Goal: Obtain resource: Download file/media

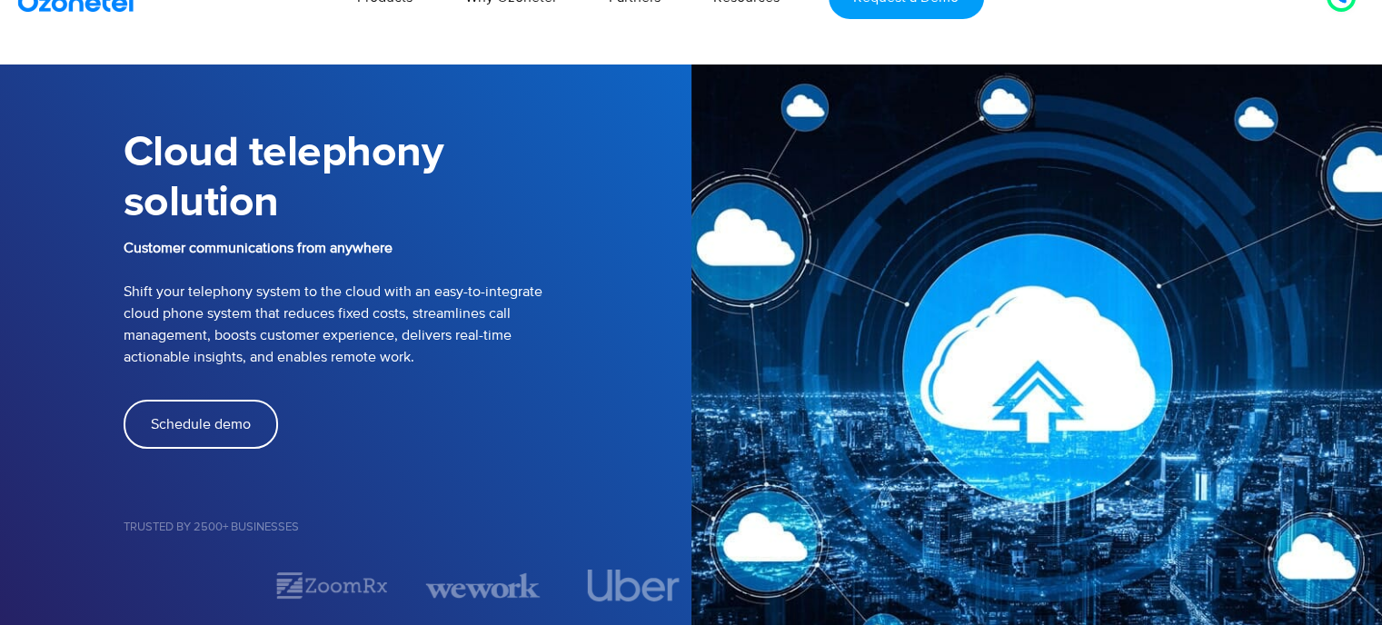
scroll to position [33, 0]
drag, startPoint x: 125, startPoint y: 290, endPoint x: 434, endPoint y: 355, distance: 316.7
click at [434, 355] on p "Customer communications from anywhere Shift your telephony system to the cloud …" at bounding box center [408, 302] width 568 height 131
copy p "Shift your telephony system to the cloud with an easy-to-integrate cloud phone …"
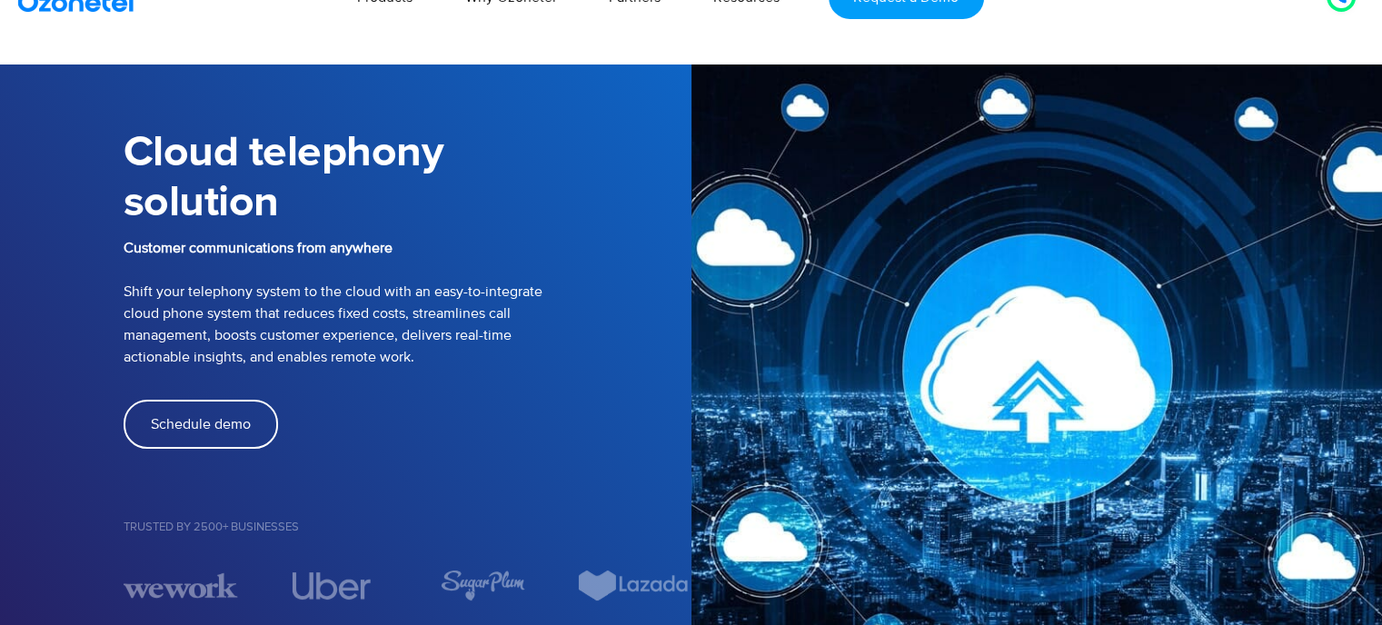
click at [488, 366] on p "Customer communications from anywhere Shift your telephony system to the cloud …" at bounding box center [408, 302] width 568 height 131
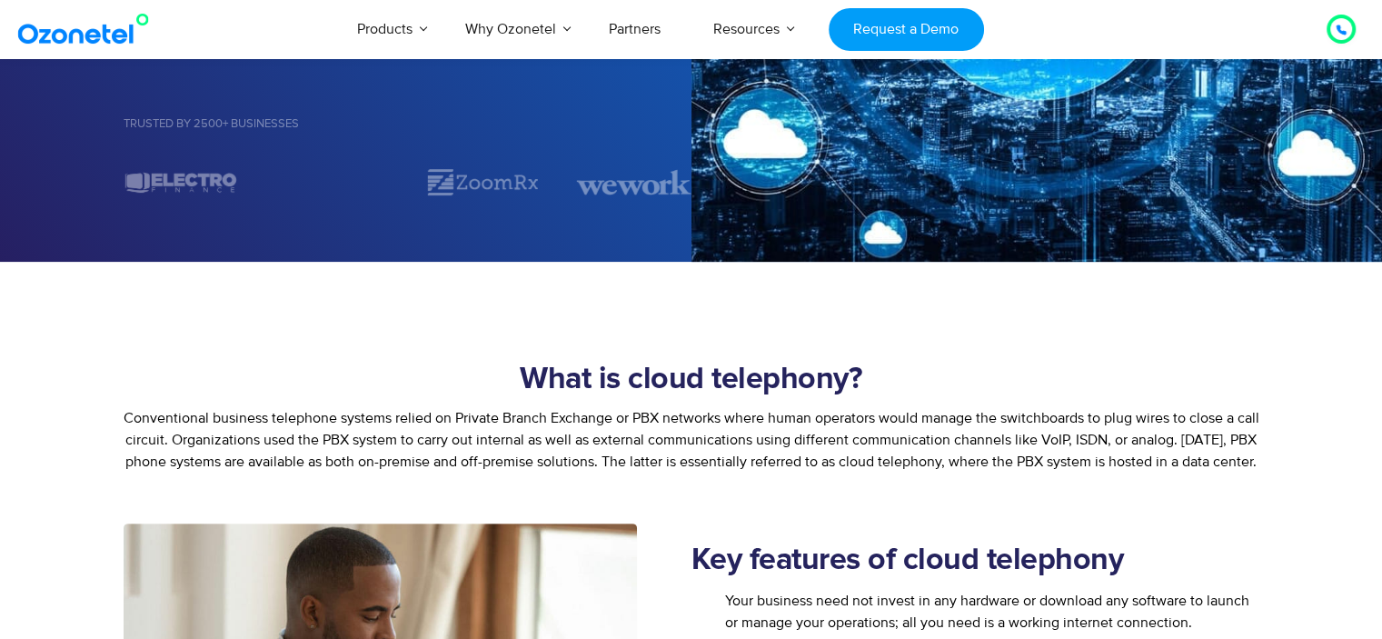
scroll to position [669, 0]
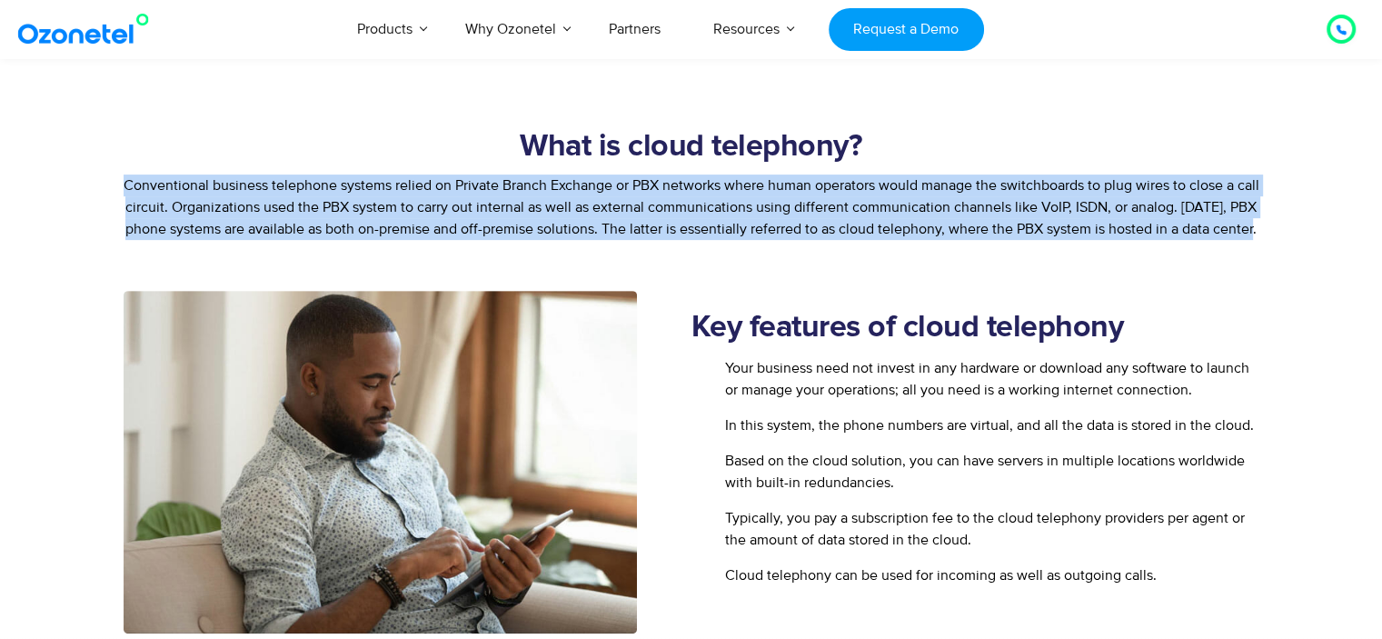
drag, startPoint x: 135, startPoint y: 180, endPoint x: 745, endPoint y: 253, distance: 615.0
click at [745, 240] on p "Conventional business telephone systems relied on Private Branch Exchange or PB…" at bounding box center [692, 206] width 1136 height 65
copy span "Conventional business telephone systems relied on Private Branch Exchange or PB…"
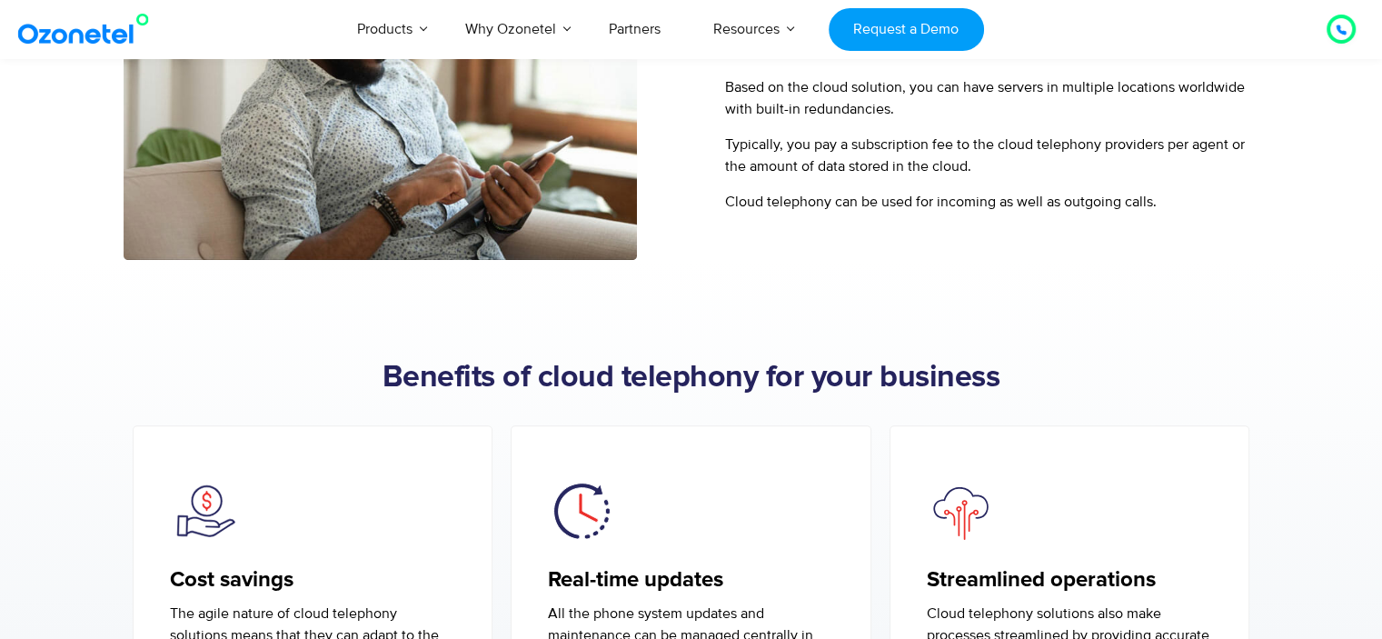
scroll to position [1163, 0]
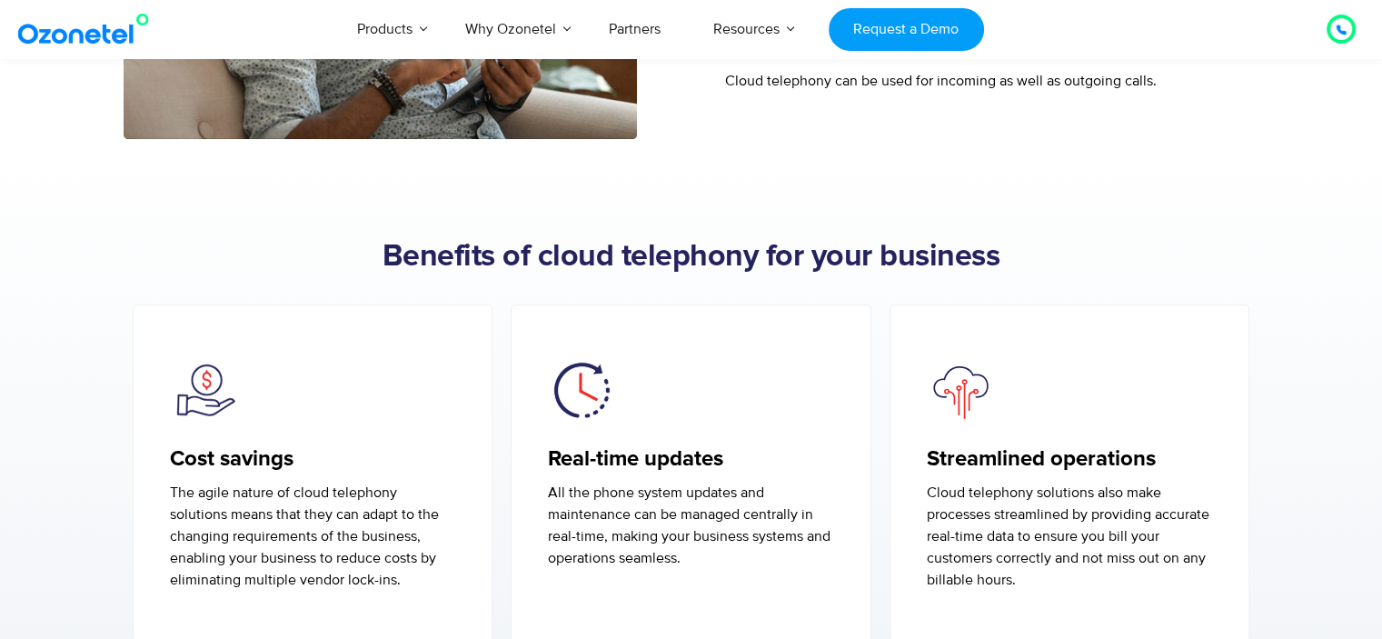
click at [872, 181] on section "Benefits of cloud telephony for your business Cost savings The agile nature of …" at bounding box center [691, 576] width 1382 height 874
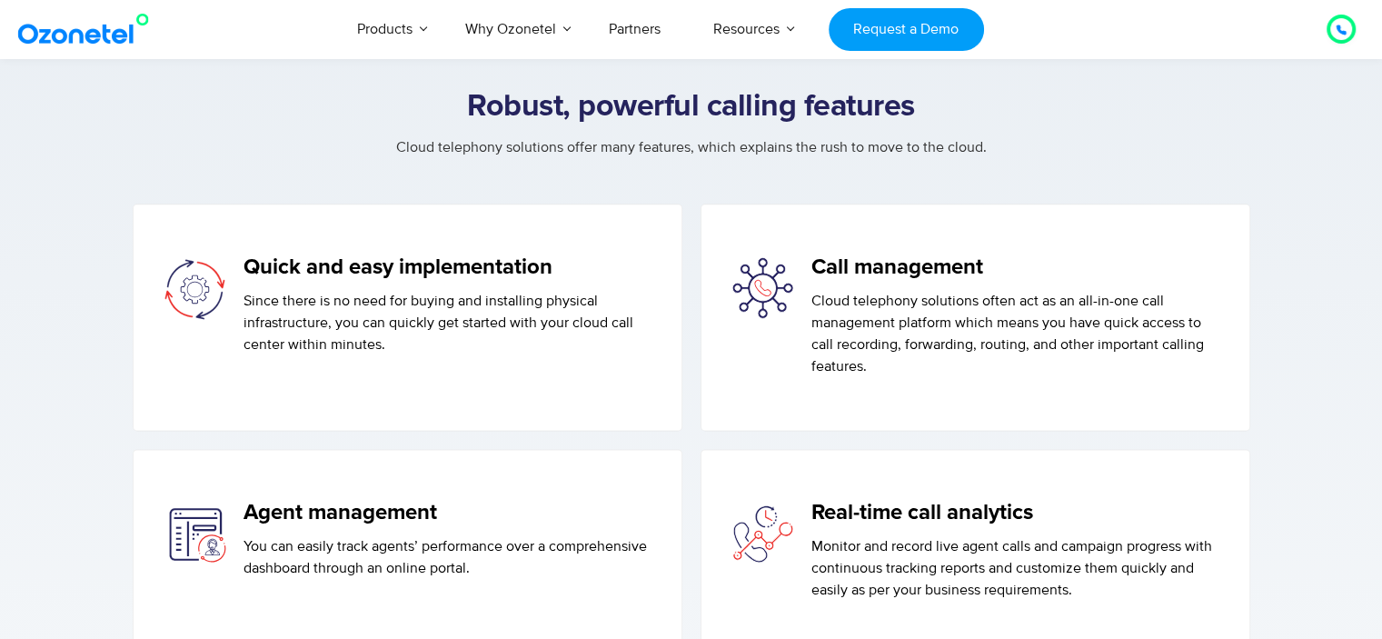
scroll to position [2188, 0]
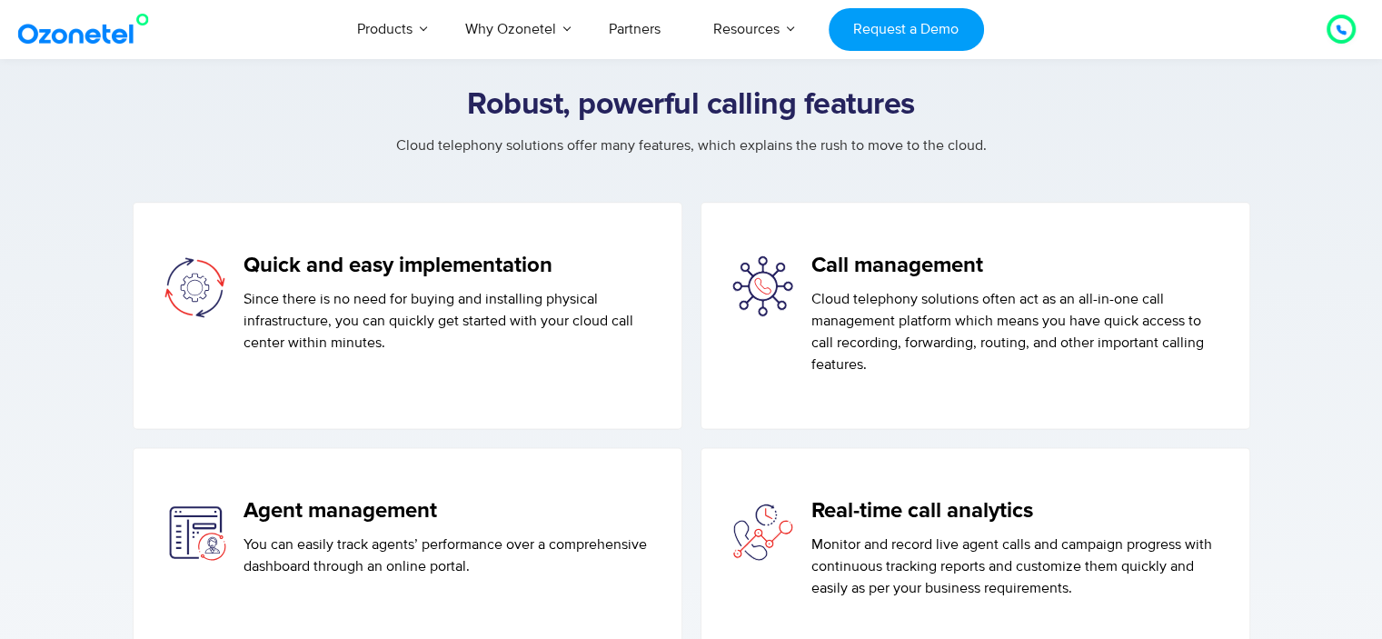
click at [435, 279] on h5 "Quick and easy implementation" at bounding box center [449, 266] width 410 height 26
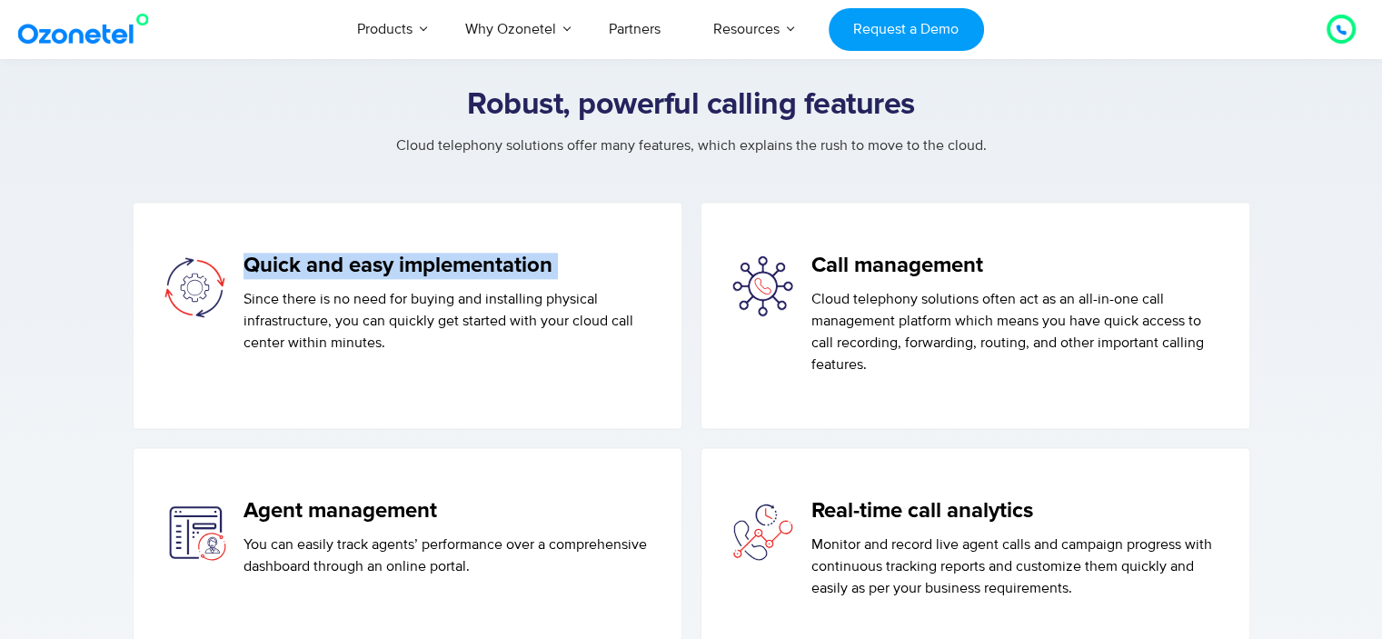
click at [435, 279] on h5 "Quick and easy implementation" at bounding box center [449, 266] width 410 height 26
copy h5 "Quick and easy implementation"
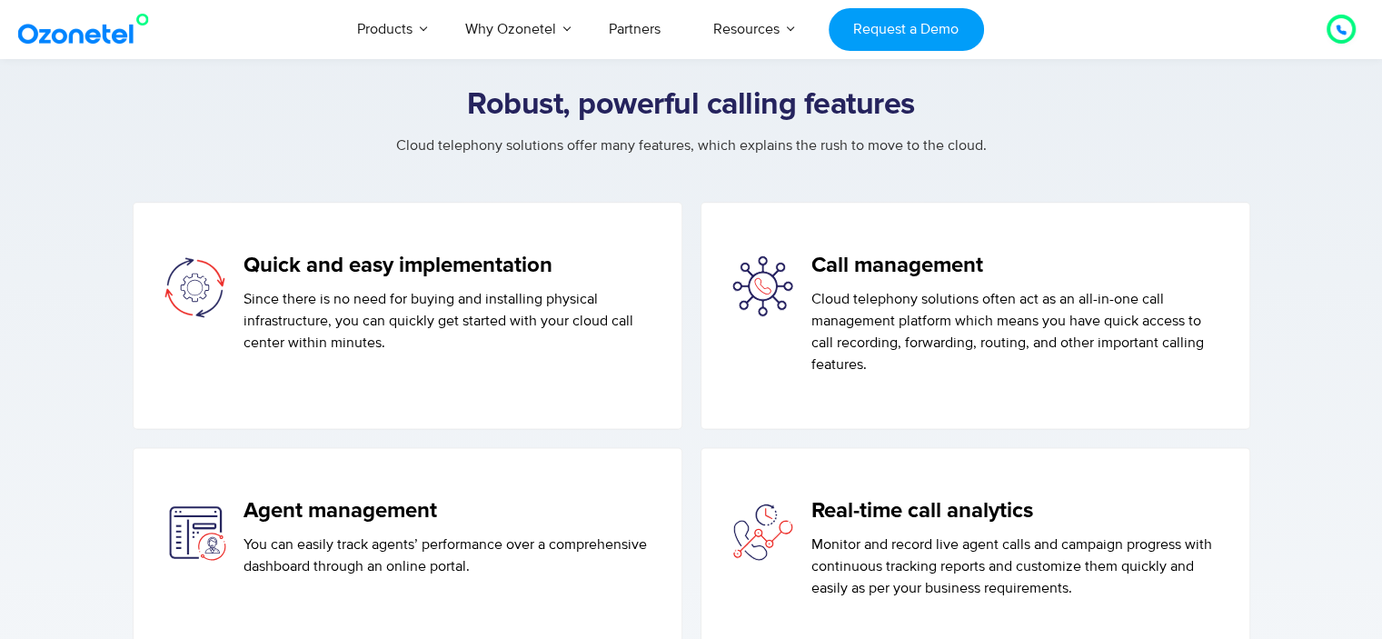
click at [890, 279] on h5 "Call management" at bounding box center [1017, 266] width 410 height 26
copy h5 "Call management"
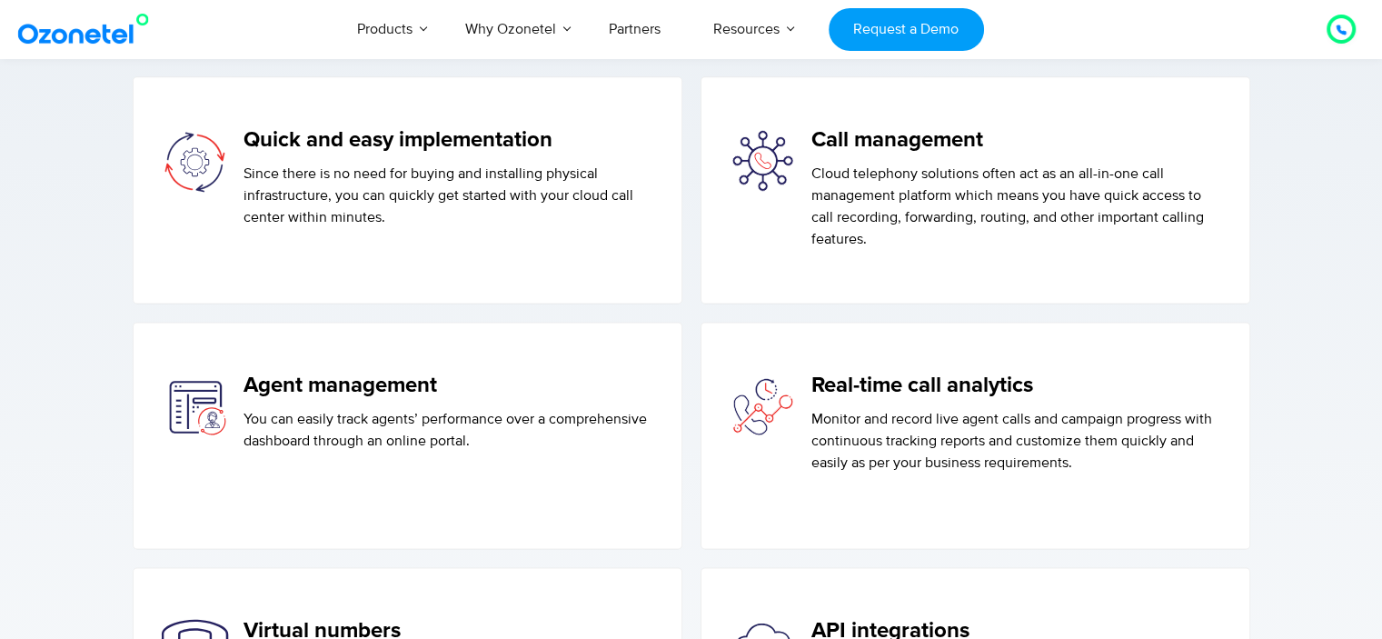
click at [310, 399] on h5 "Agent management" at bounding box center [449, 386] width 410 height 26
copy h5 "Agent management"
click at [937, 399] on h5 "Real-time call analytics" at bounding box center [1017, 386] width 410 height 26
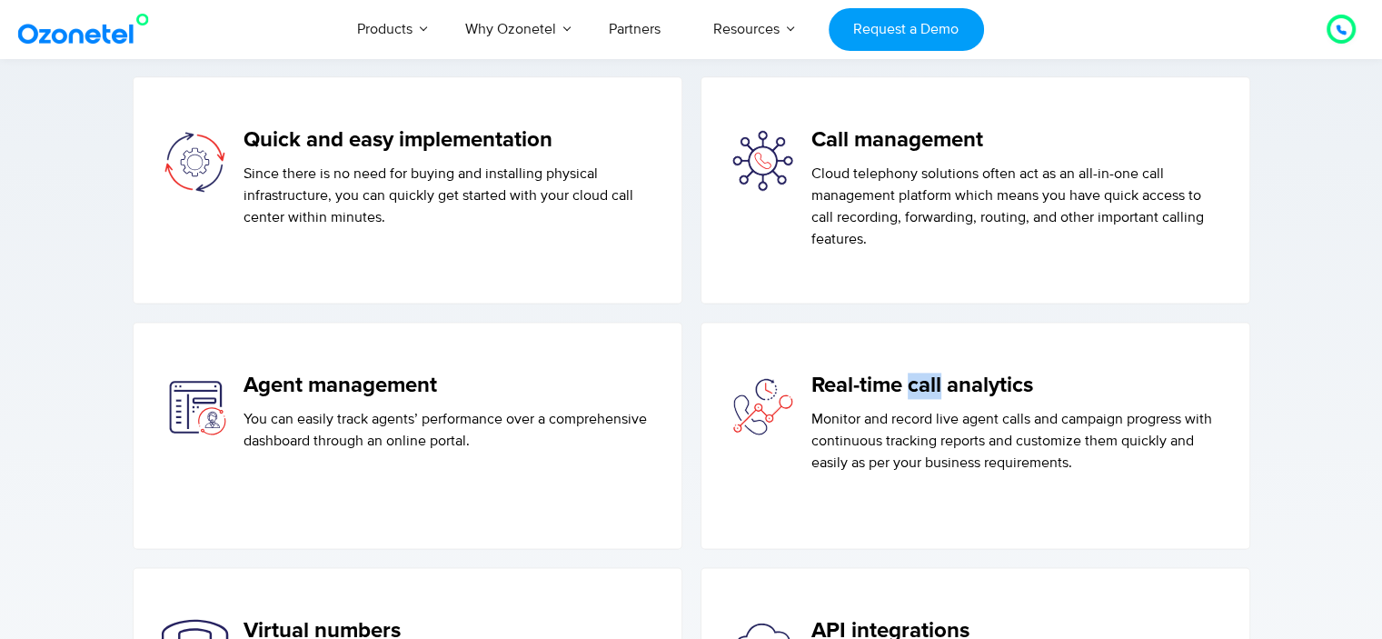
click at [937, 399] on h5 "Real-time call analytics" at bounding box center [1017, 386] width 410 height 26
copy h5 "Real-time call analytics"
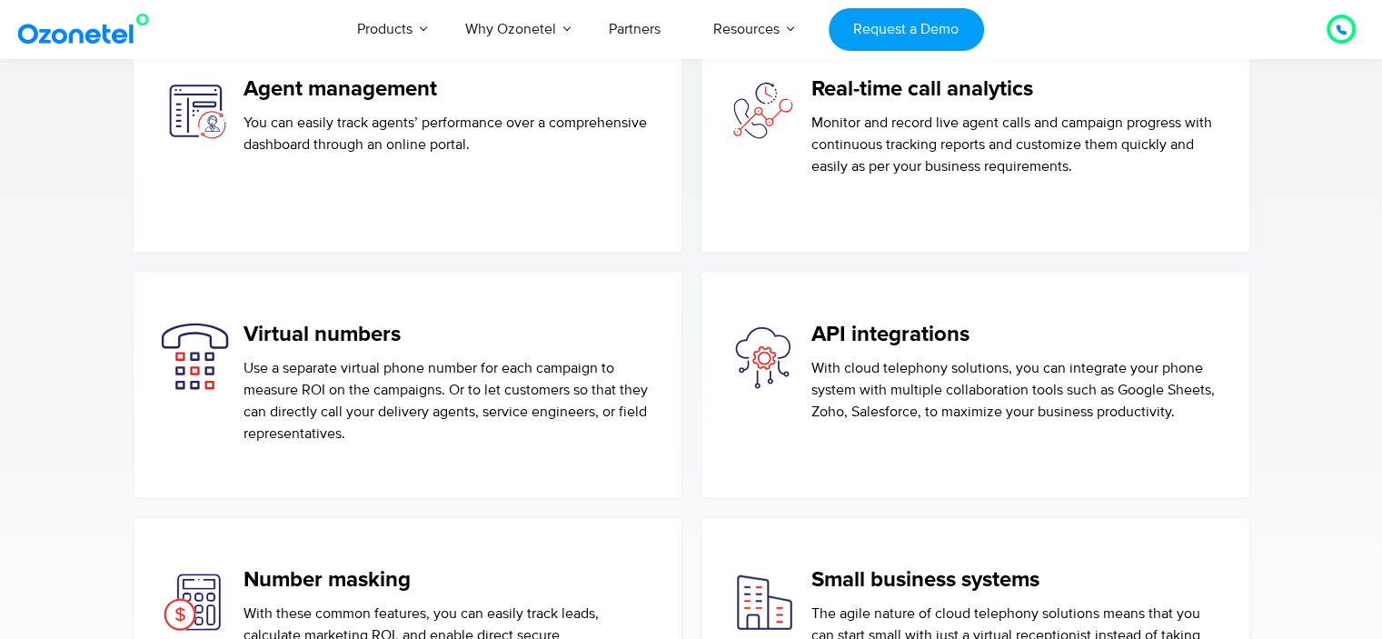
click at [365, 348] on h5 "Virtual numbers" at bounding box center [449, 335] width 410 height 26
copy h5 "Virtual numbers"
click at [890, 348] on h5 "API integrations" at bounding box center [1017, 335] width 410 height 26
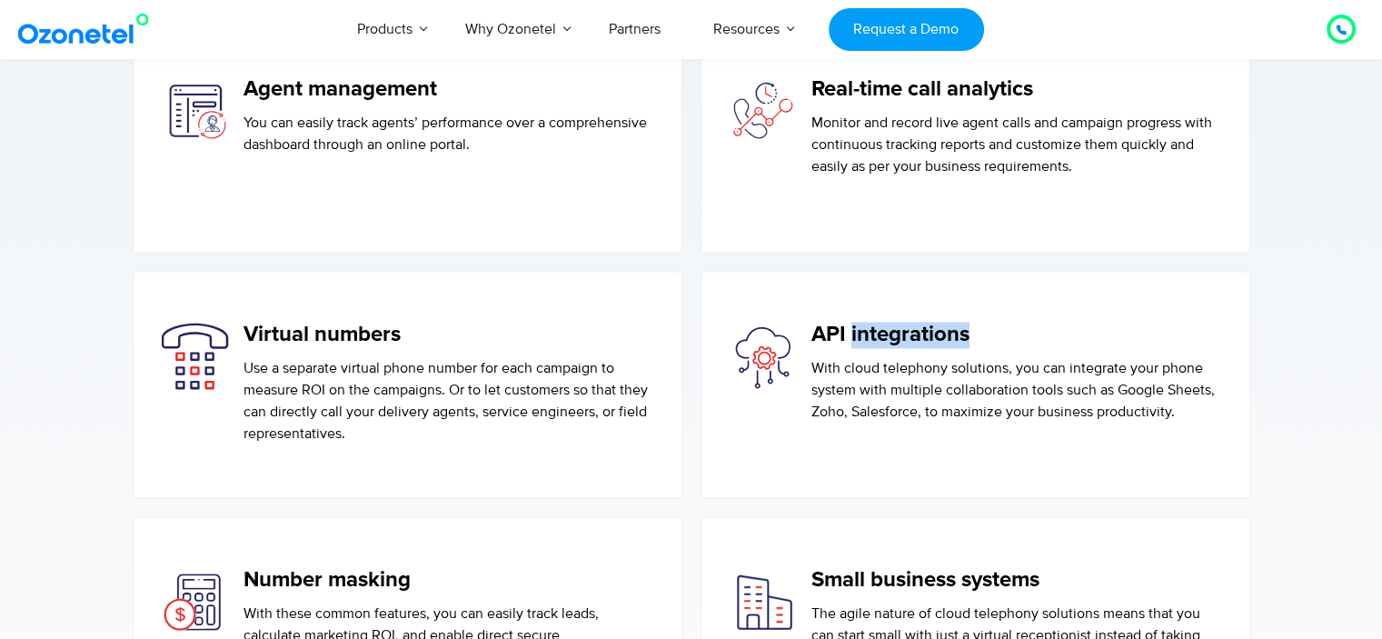
click at [890, 348] on h5 "API integrations" at bounding box center [1017, 335] width 410 height 26
copy h5 "API integrations"
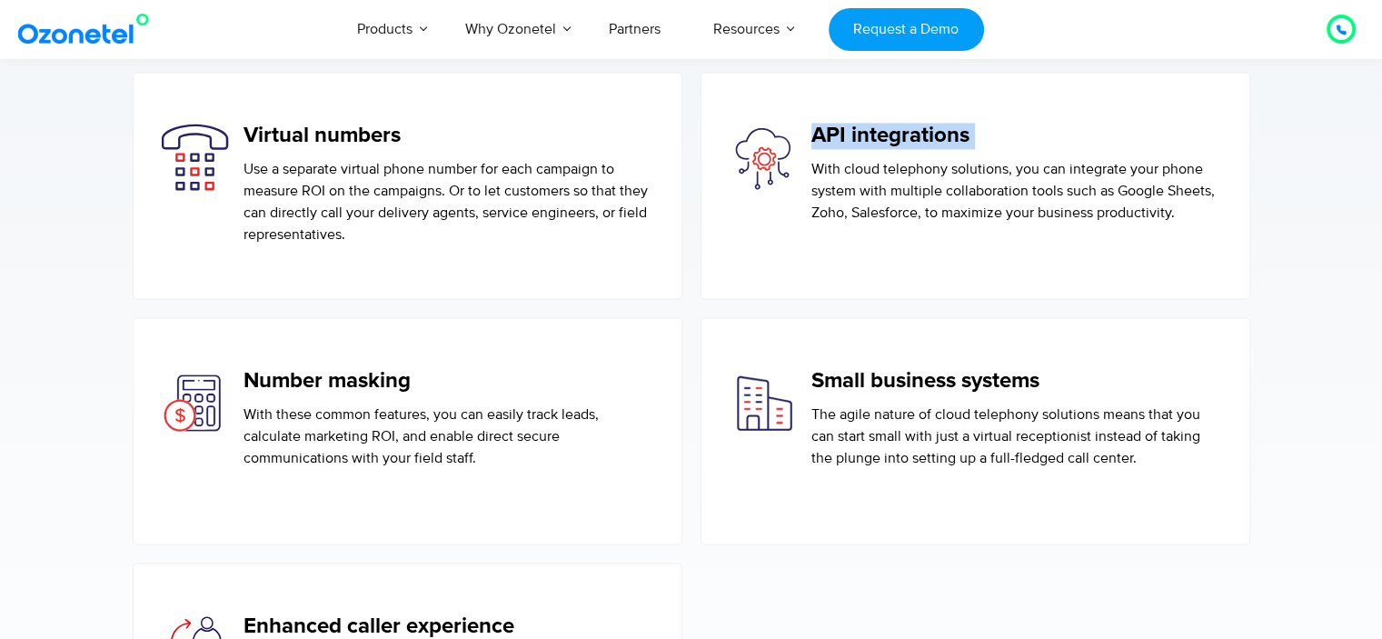
scroll to position [2855, 0]
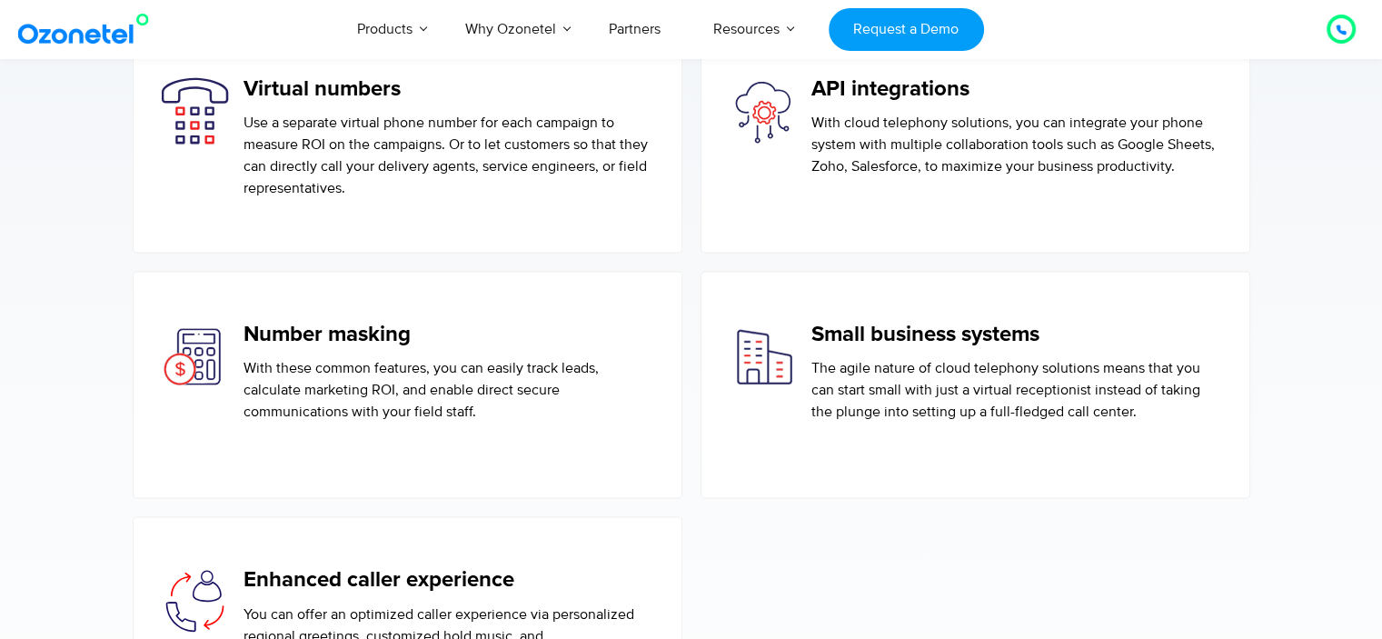
click at [388, 344] on h5 "Number masking" at bounding box center [449, 335] width 410 height 26
copy h5 "Number masking"
click at [925, 348] on h5 "Small business systems" at bounding box center [1017, 335] width 410 height 26
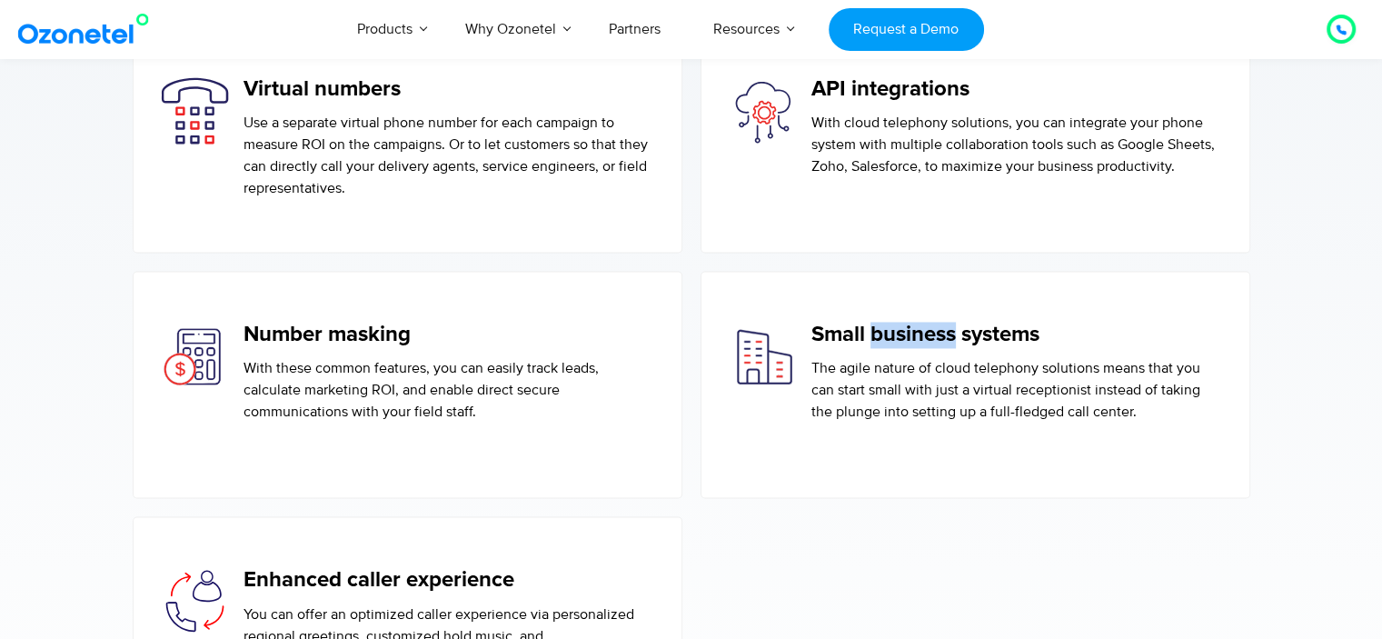
click at [925, 348] on h5 "Small business systems" at bounding box center [1017, 335] width 410 height 26
copy h5 "Small business systems"
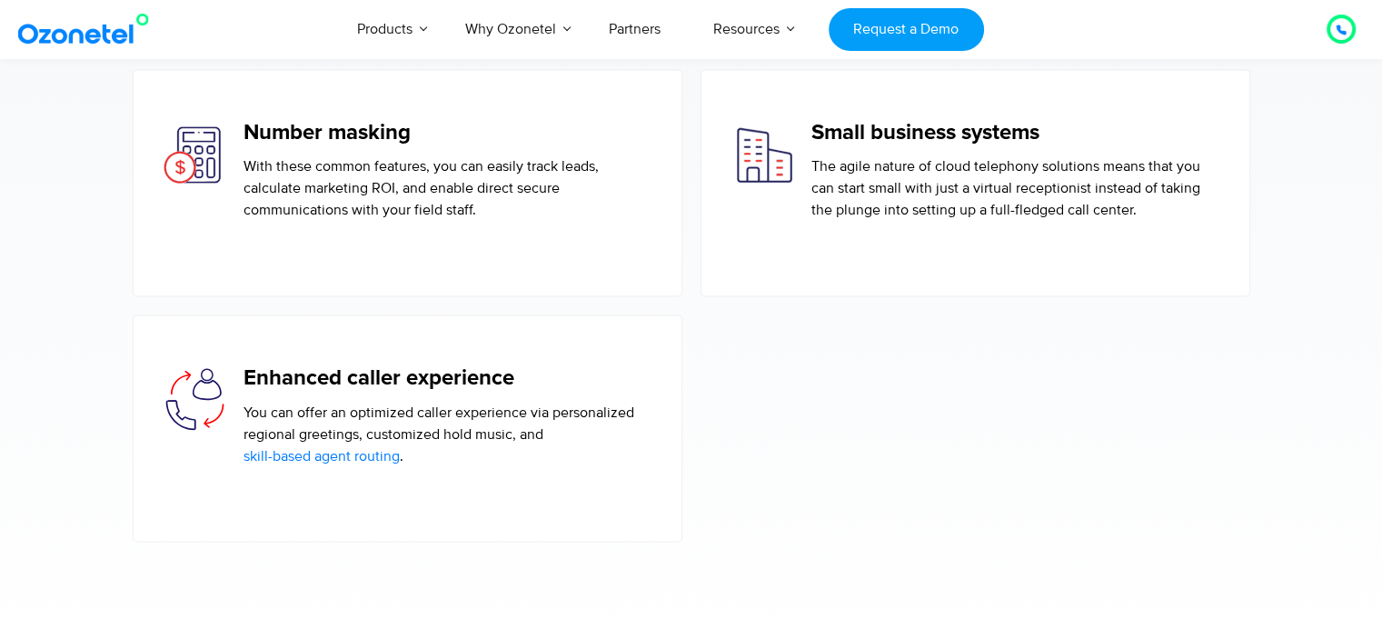
click at [444, 392] on h5 "Enhanced caller experience" at bounding box center [449, 378] width 410 height 26
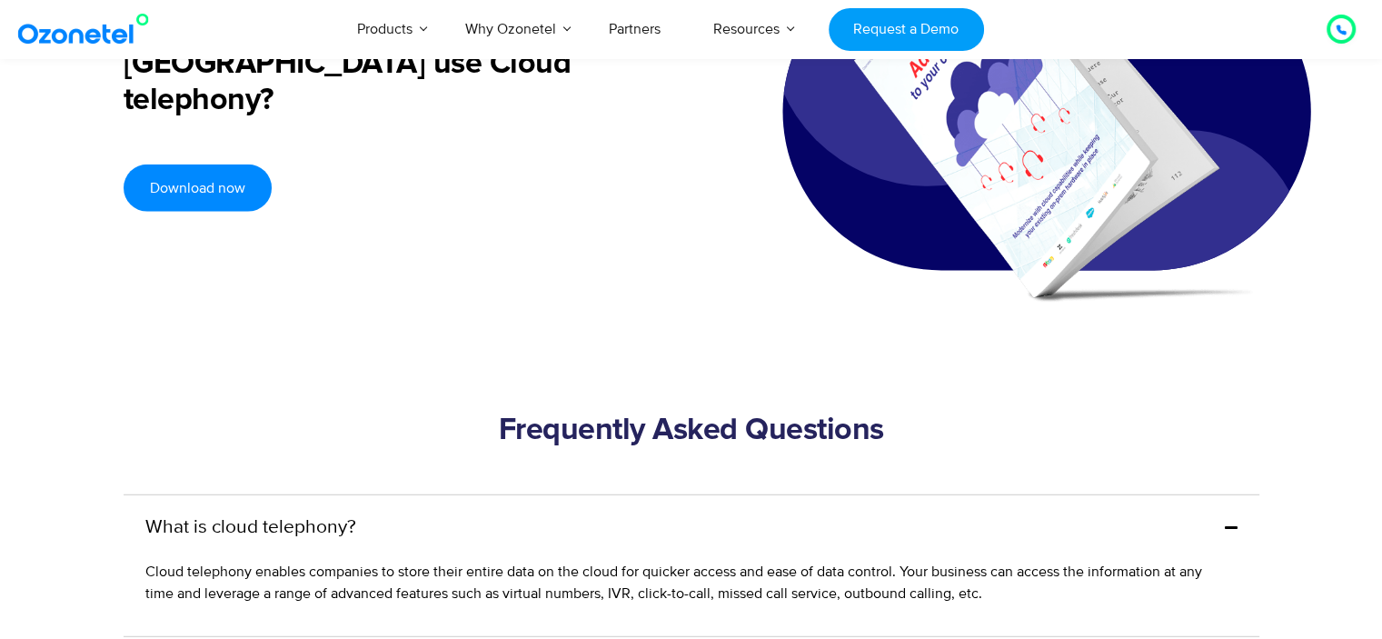
scroll to position [4704, 0]
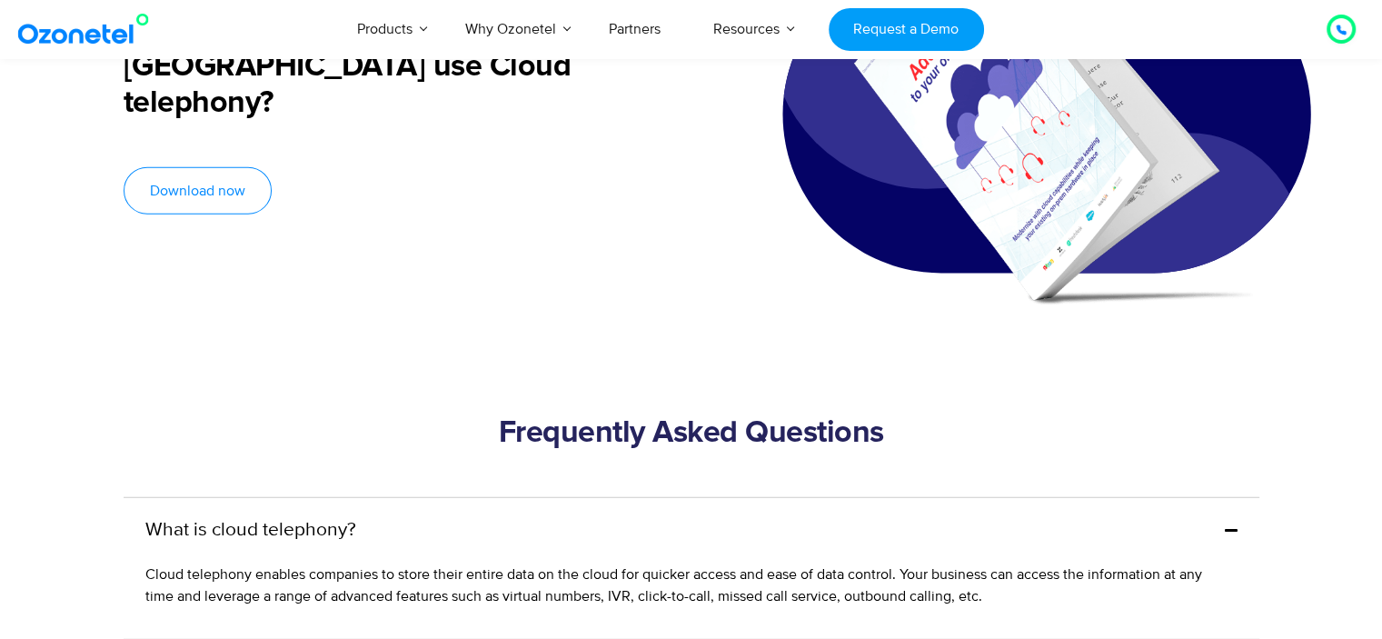
click at [214, 192] on span "Download now" at bounding box center [197, 191] width 95 height 15
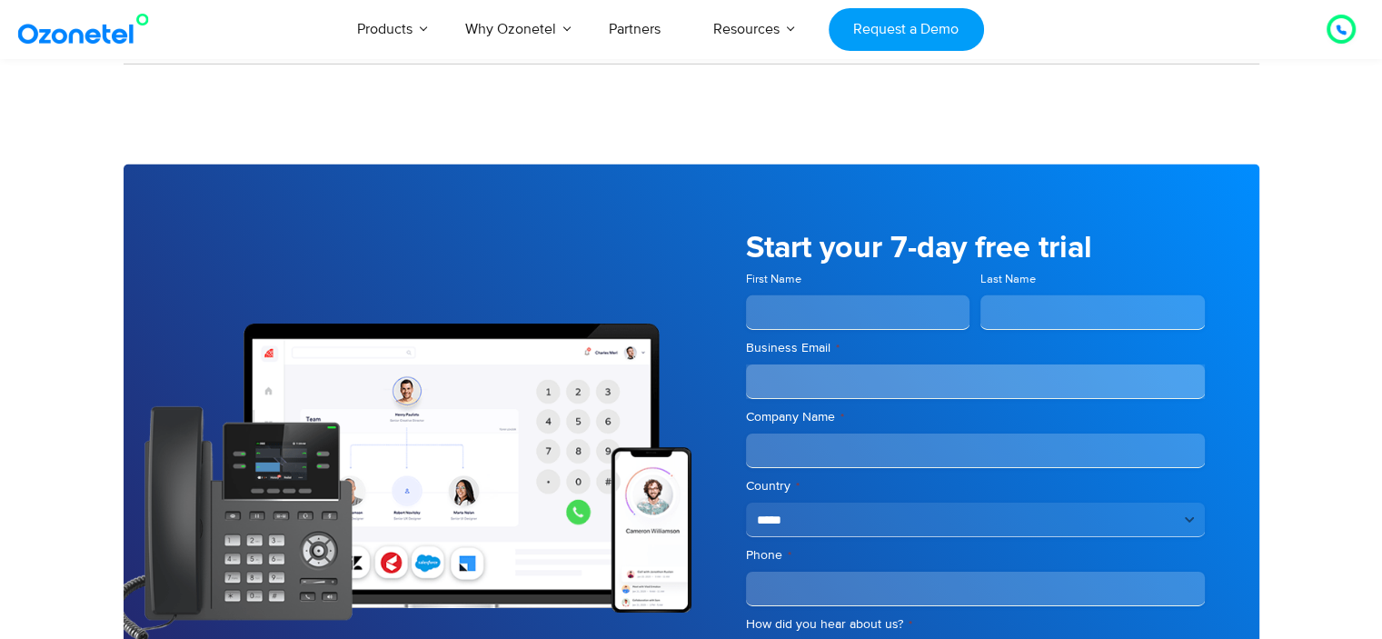
scroll to position [5740, 0]
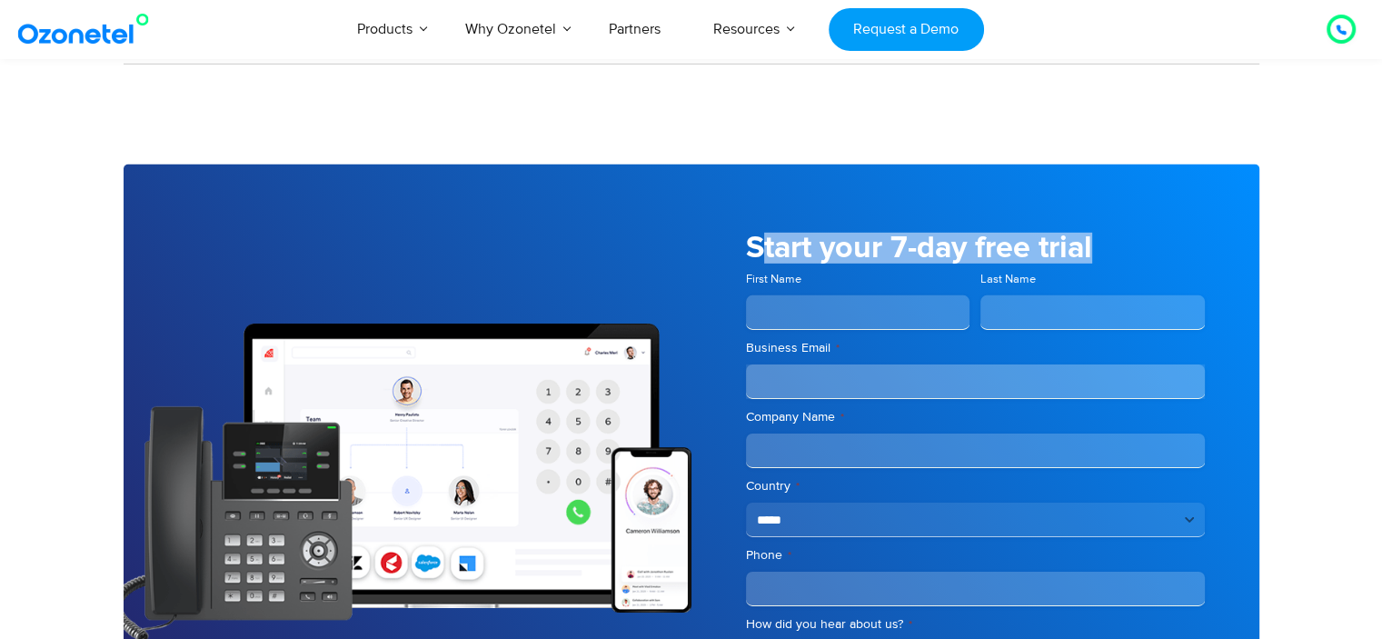
drag, startPoint x: 754, startPoint y: 261, endPoint x: 1107, endPoint y: 251, distance: 352.8
click at [1107, 251] on h5 "Start your 7-day free trial" at bounding box center [975, 248] width 459 height 31
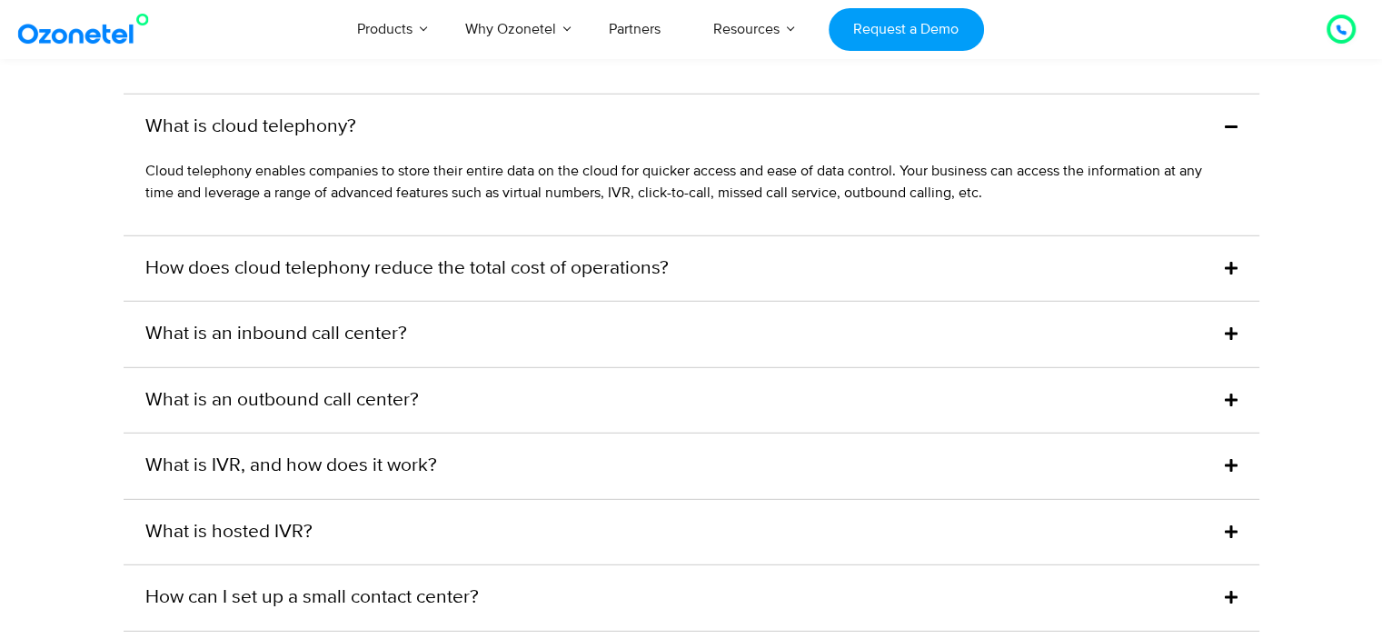
scroll to position [4973, 0]
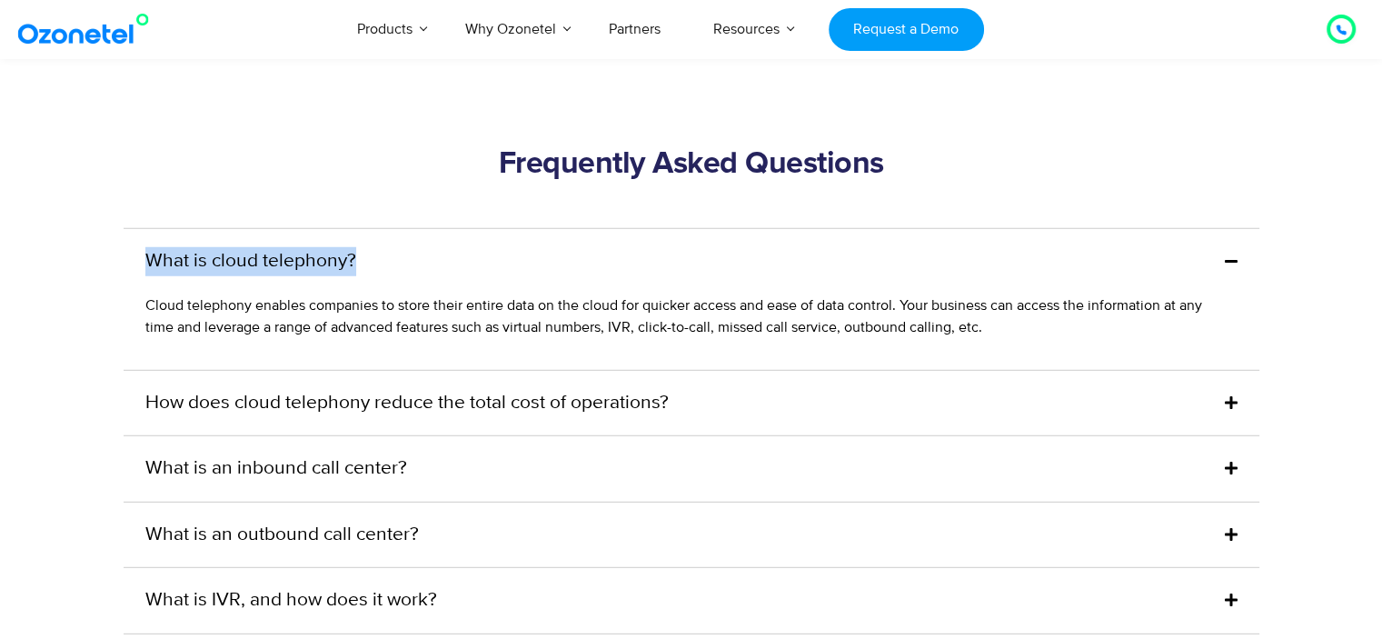
drag, startPoint x: 97, startPoint y: 275, endPoint x: 354, endPoint y: 276, distance: 256.3
click at [354, 276] on section "Frequently Asked Questions What is cloud telephony? Cloud telephony enables com…" at bounding box center [691, 488] width 1382 height 885
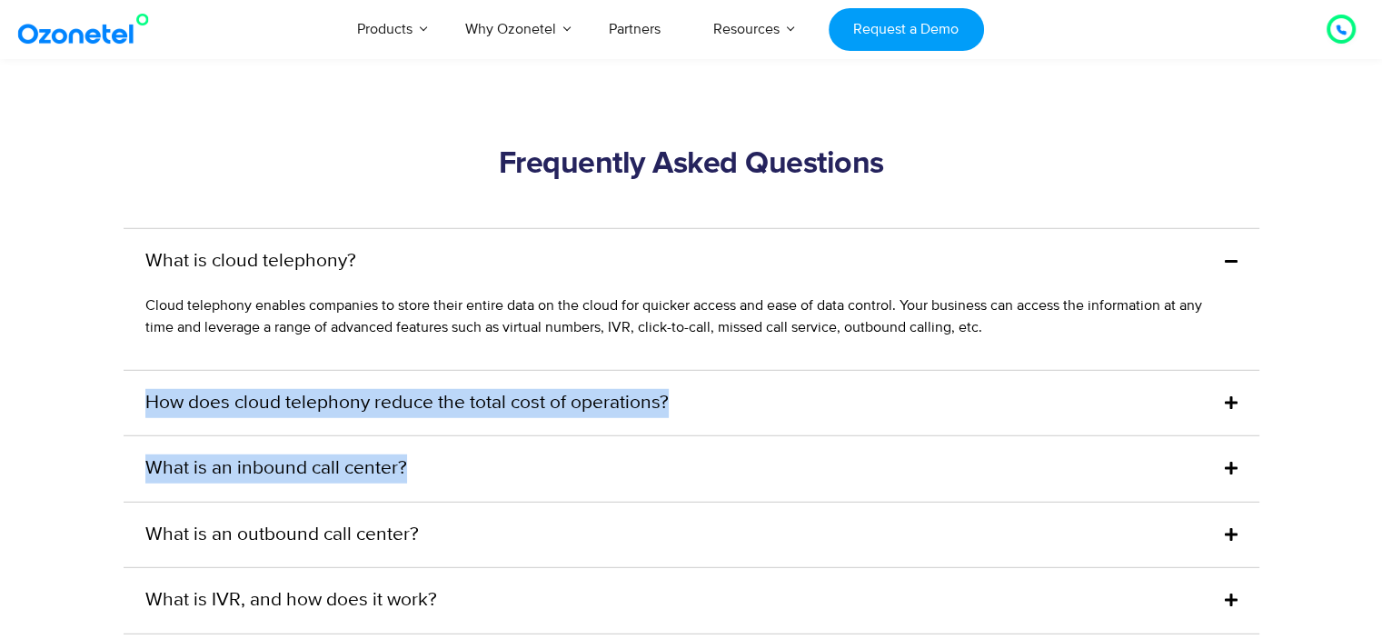
drag, startPoint x: 85, startPoint y: 424, endPoint x: 411, endPoint y: 458, distance: 328.0
click at [411, 458] on section "Frequently Asked Questions What is cloud telephony? Cloud telephony enables com…" at bounding box center [691, 488] width 1382 height 885
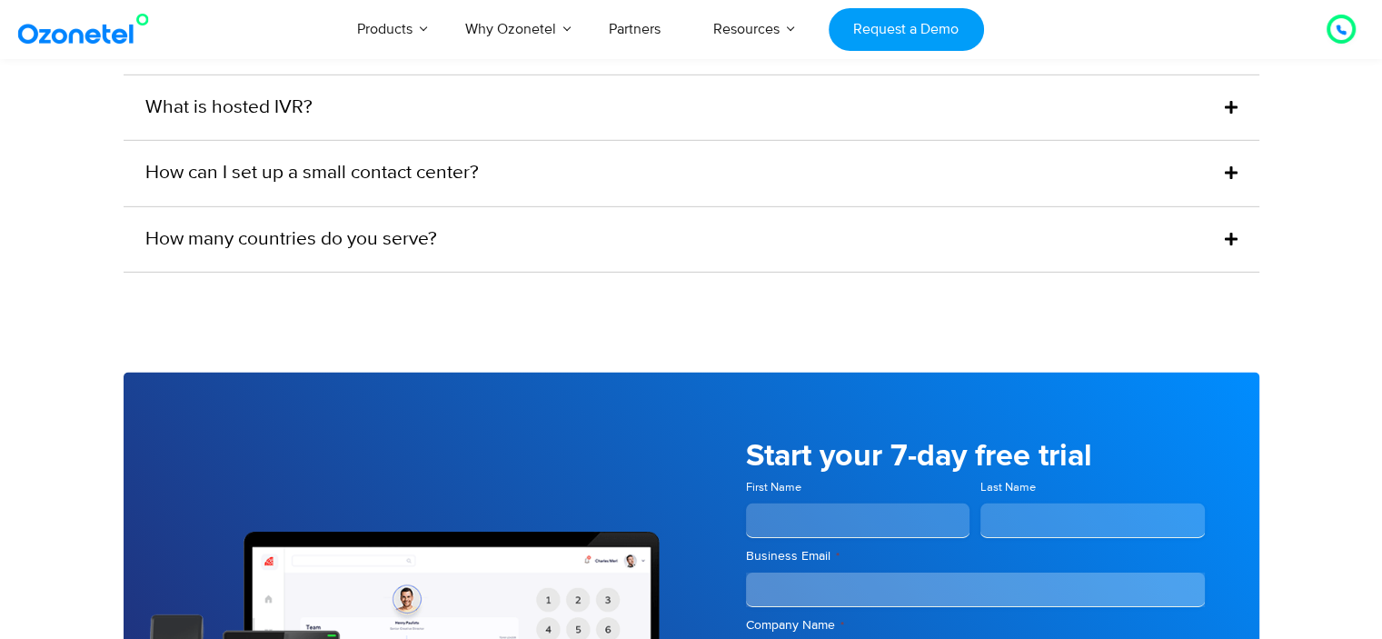
scroll to position [5142, 0]
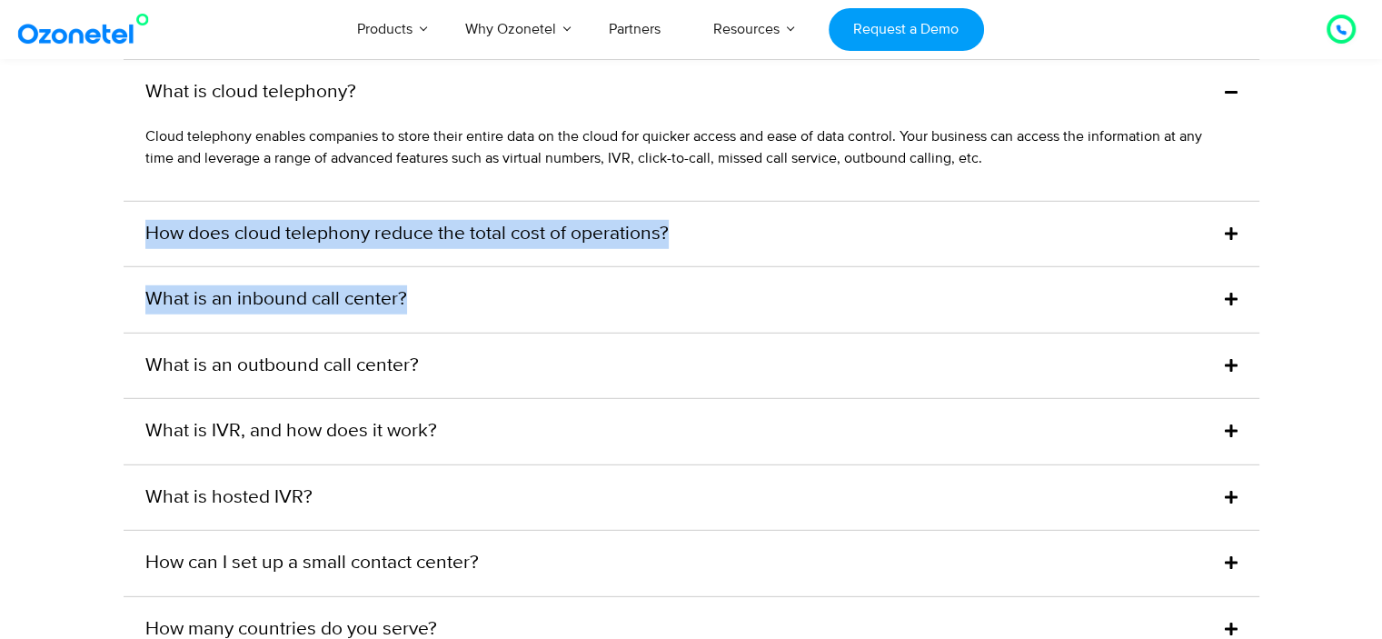
click at [86, 317] on section "Frequently Asked Questions What is cloud telephony? Cloud telephony enables com…" at bounding box center [691, 319] width 1382 height 885
drag, startPoint x: 124, startPoint y: 242, endPoint x: 683, endPoint y: 255, distance: 559.1
click at [683, 255] on div "How does cloud telephony reduce the total cost of operations?" at bounding box center [692, 234] width 1136 height 65
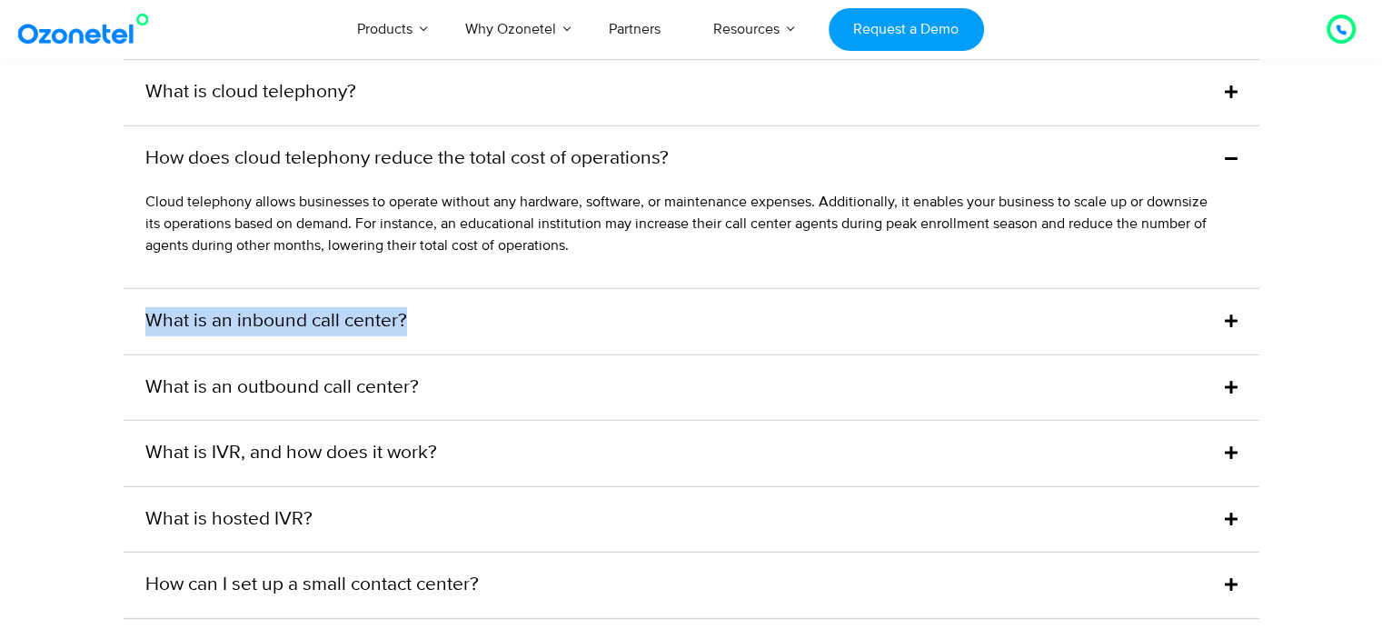
drag, startPoint x: 119, startPoint y: 346, endPoint x: 423, endPoint y: 331, distance: 303.9
click at [423, 331] on div "Frequently Asked Questions What is cloud telephony? Cloud telephony enables com…" at bounding box center [691, 330] width 1163 height 707
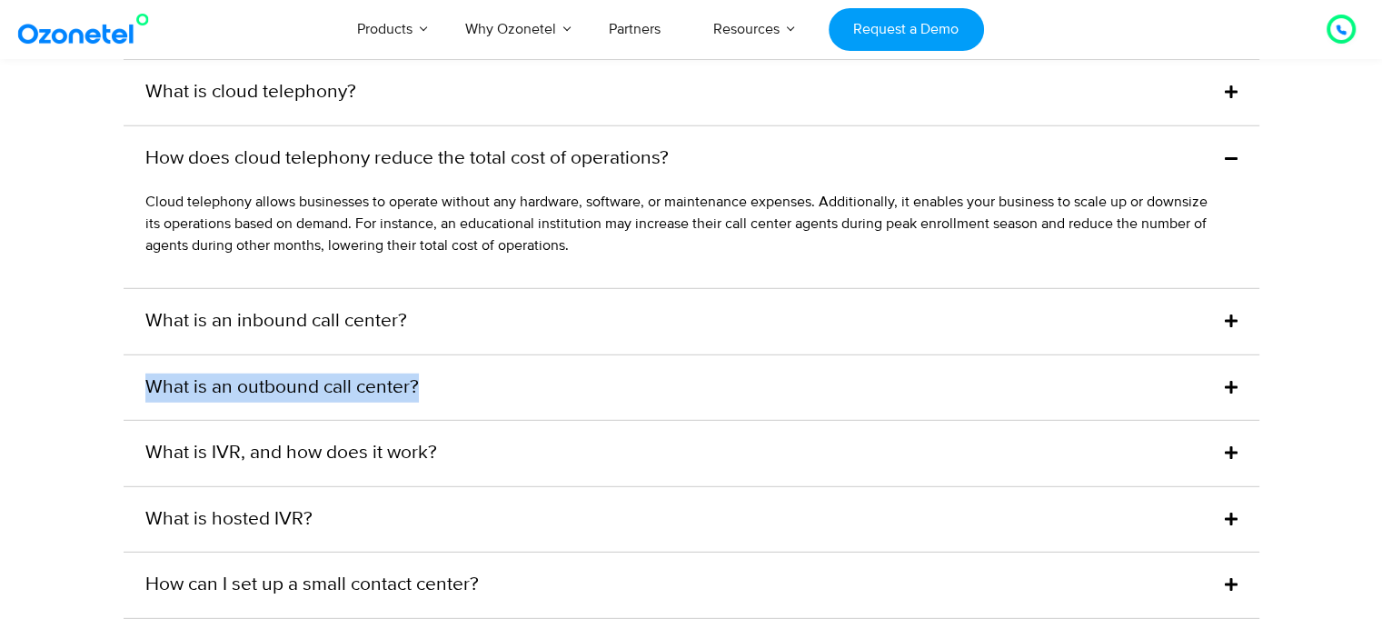
drag, startPoint x: 123, startPoint y: 398, endPoint x: 437, endPoint y: 408, distance: 314.6
click at [437, 408] on div "What is an outbound call center?" at bounding box center [692, 387] width 1136 height 65
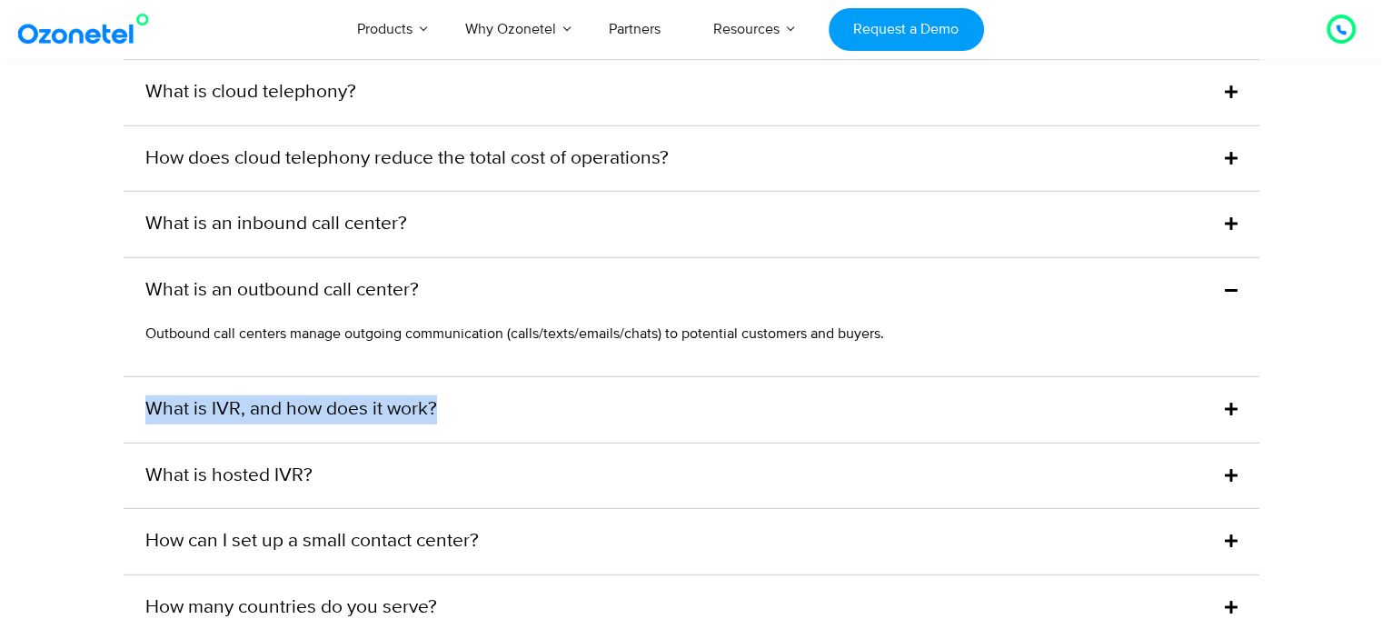
drag, startPoint x: 110, startPoint y: 421, endPoint x: 453, endPoint y: 424, distance: 342.6
click at [453, 424] on div "Frequently Asked Questions What is cloud telephony? Cloud telephony enables com…" at bounding box center [691, 308] width 1163 height 663
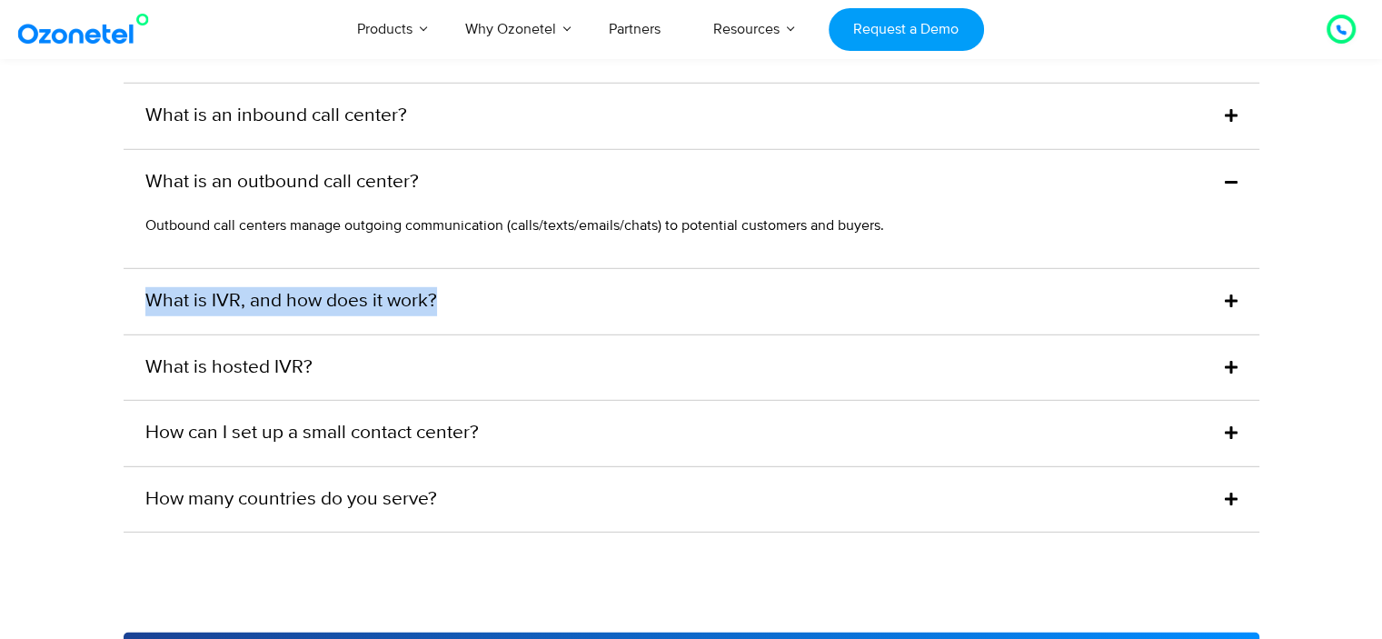
scroll to position [5252, 0]
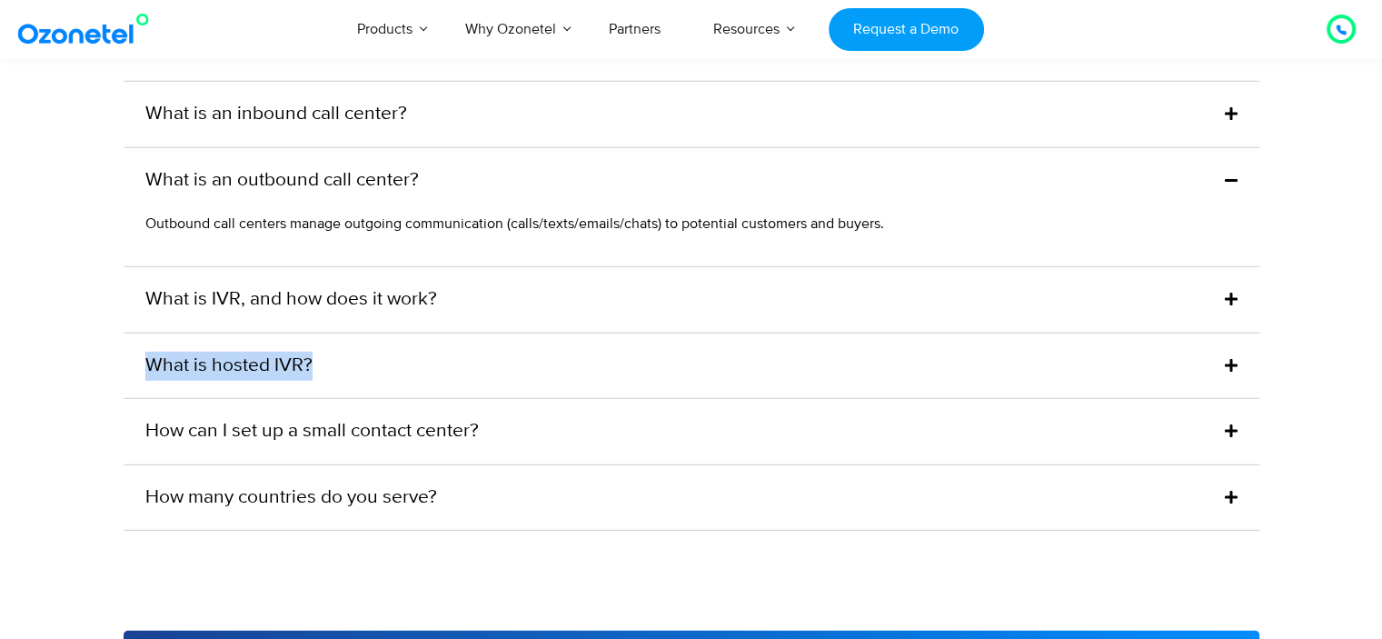
drag, startPoint x: 118, startPoint y: 386, endPoint x: 347, endPoint y: 384, distance: 229.0
click at [347, 384] on div "Frequently Asked Questions What is cloud telephony? Cloud telephony enables com…" at bounding box center [691, 198] width 1163 height 663
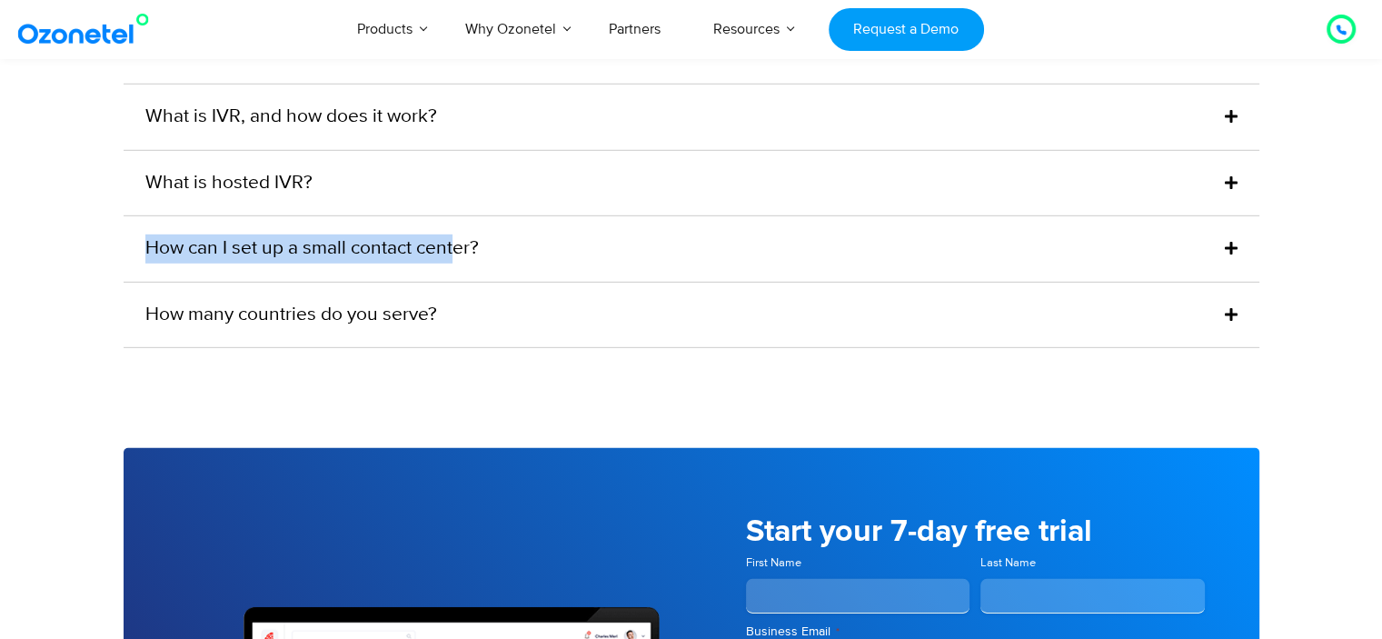
drag, startPoint x: 105, startPoint y: 252, endPoint x: 452, endPoint y: 254, distance: 346.3
click at [452, 254] on section "Frequently Asked Questions What is cloud telephony? Cloud telephony enables com…" at bounding box center [691, 16] width 1382 height 863
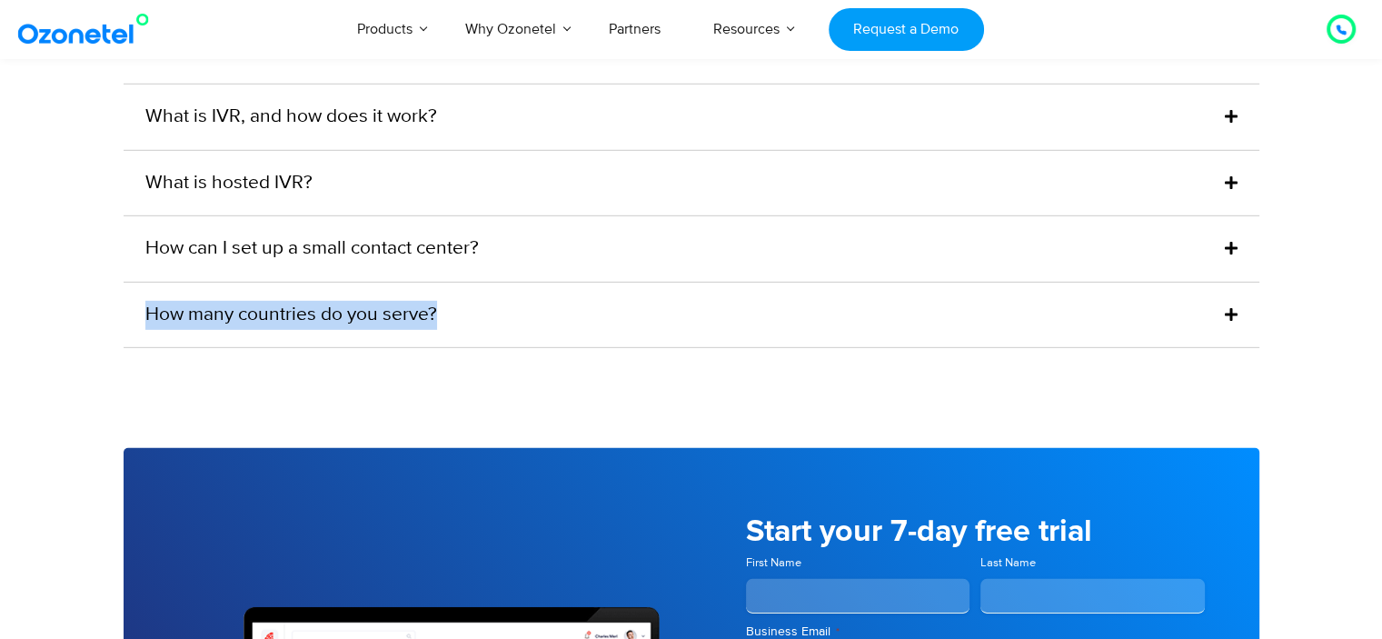
drag, startPoint x: 116, startPoint y: 324, endPoint x: 494, endPoint y: 320, distance: 378.1
click at [494, 320] on div "Frequently Asked Questions What is cloud telephony? Cloud telephony enables com…" at bounding box center [691, 16] width 1163 height 663
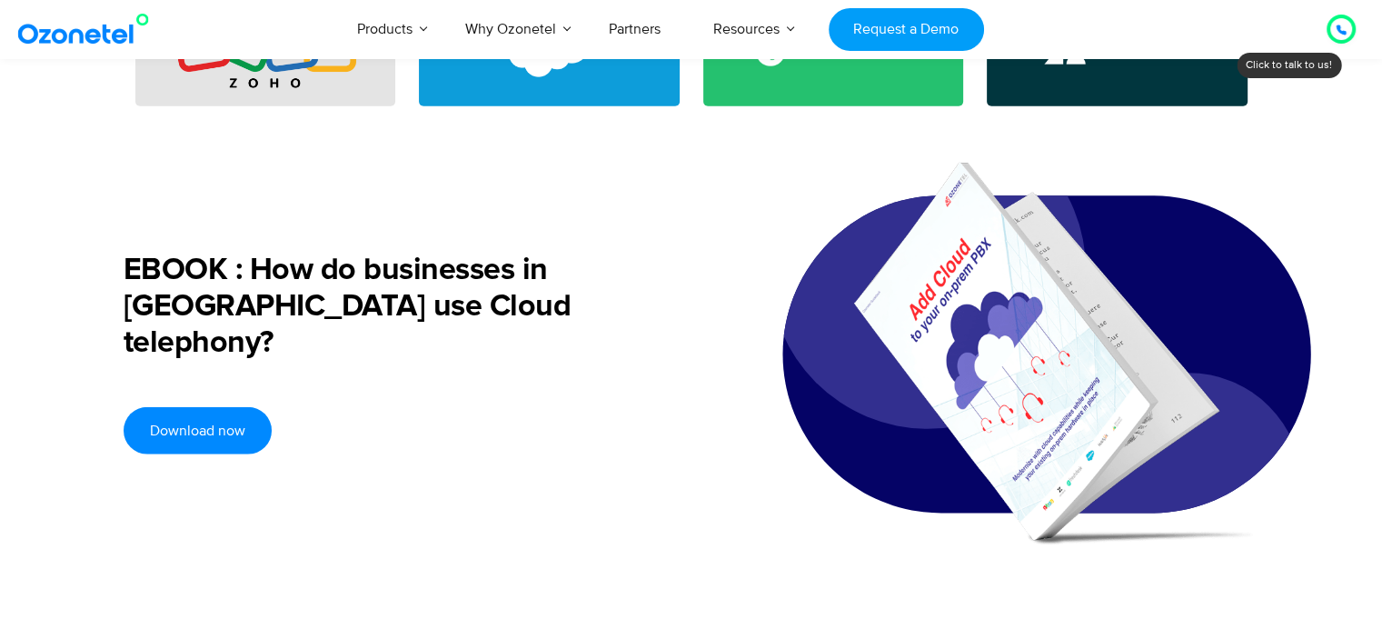
scroll to position [4460, 0]
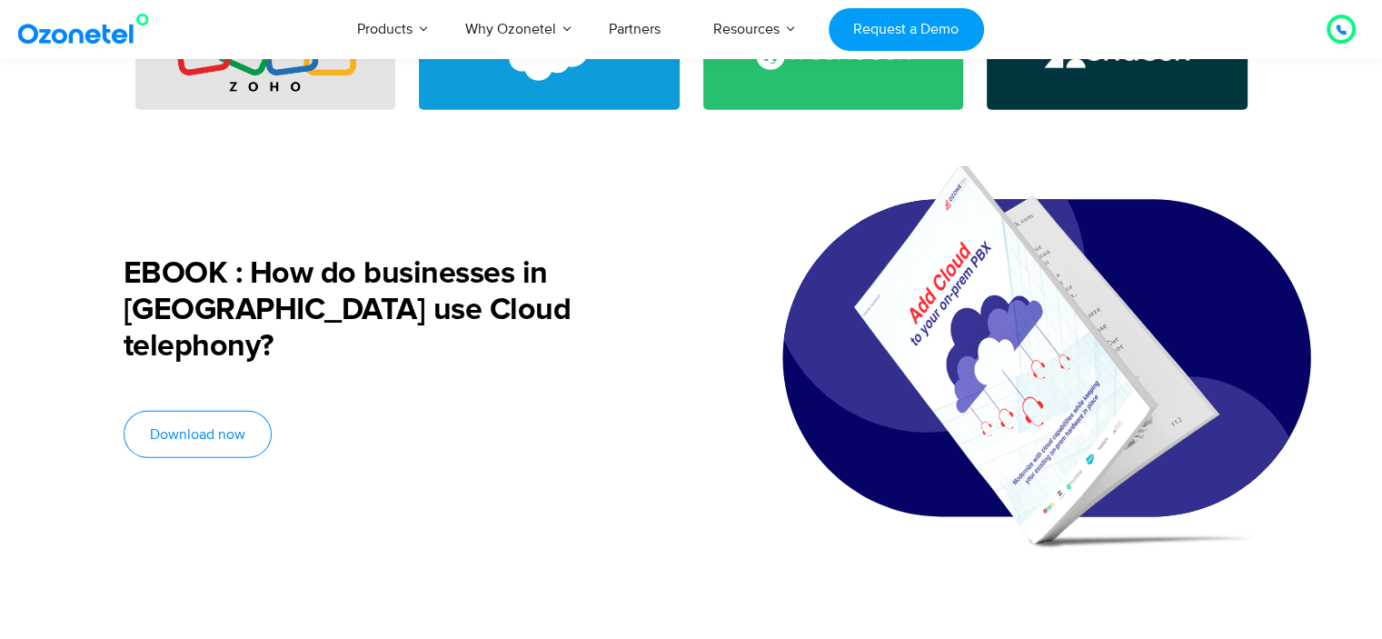
click at [191, 431] on span "Download now" at bounding box center [197, 434] width 95 height 15
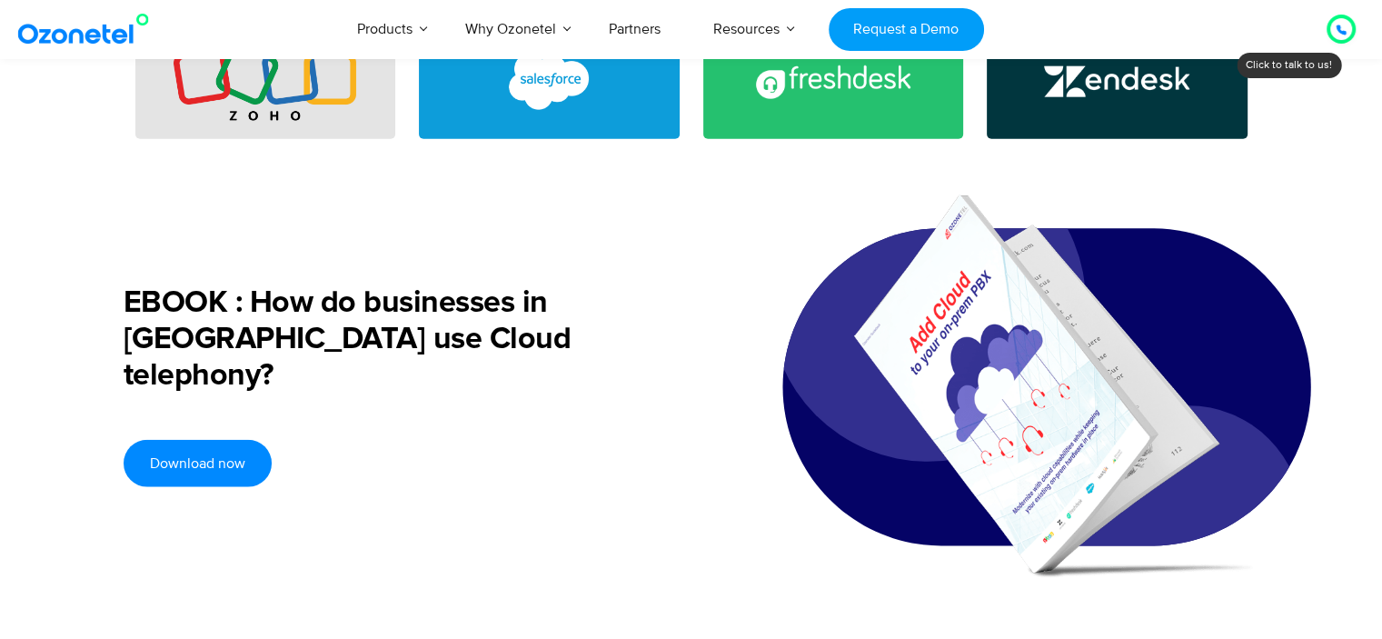
scroll to position [4391, 0]
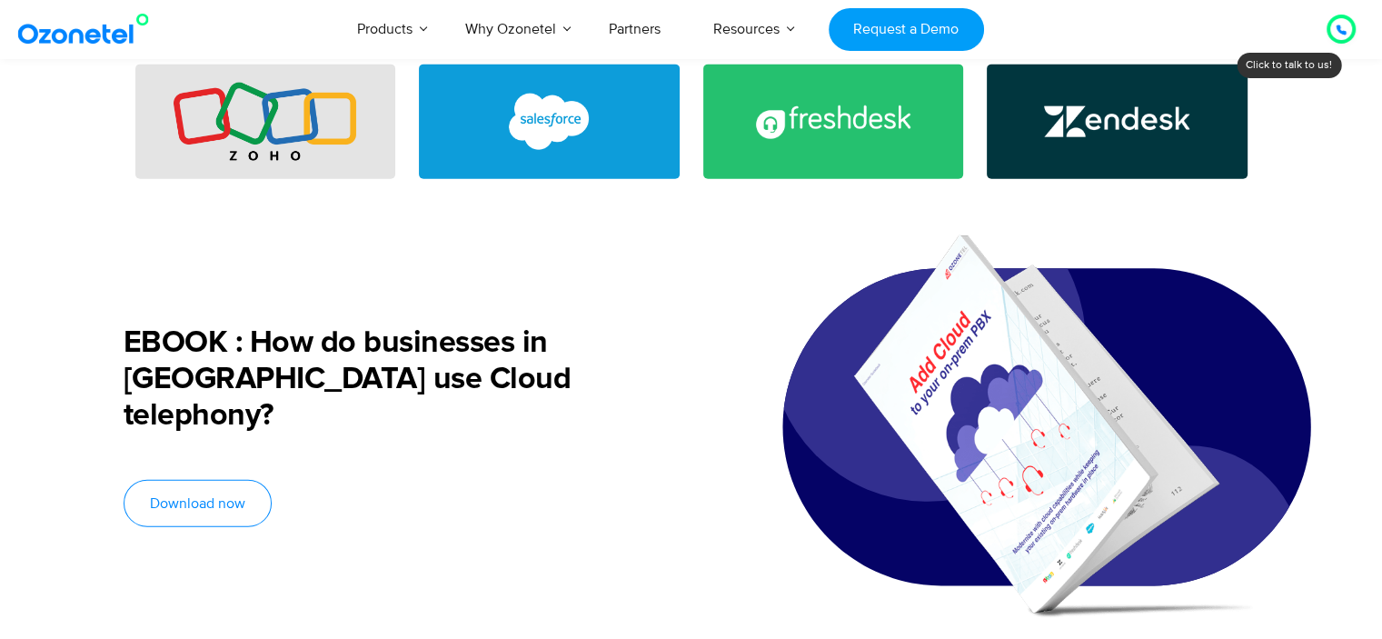
click at [185, 504] on span "Download now" at bounding box center [197, 503] width 95 height 15
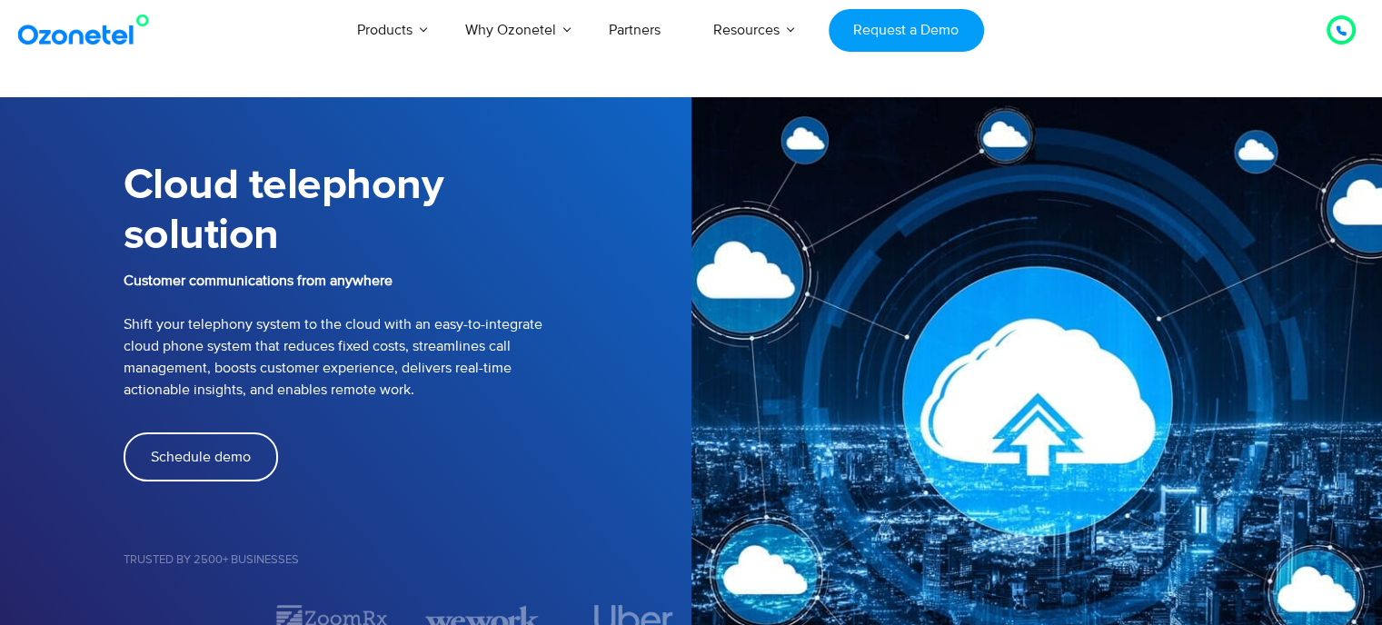
click at [185, 504] on div "Schedule demo" at bounding box center [408, 494] width 568 height 122
